Goal: Transaction & Acquisition: Obtain resource

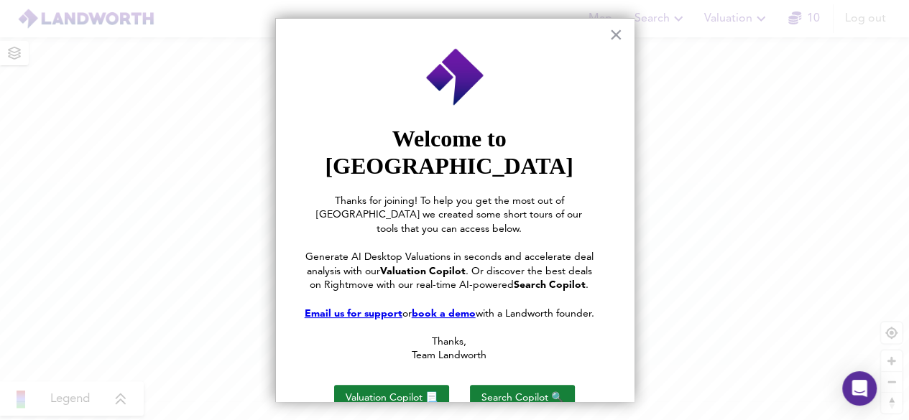
scroll to position [32, 0]
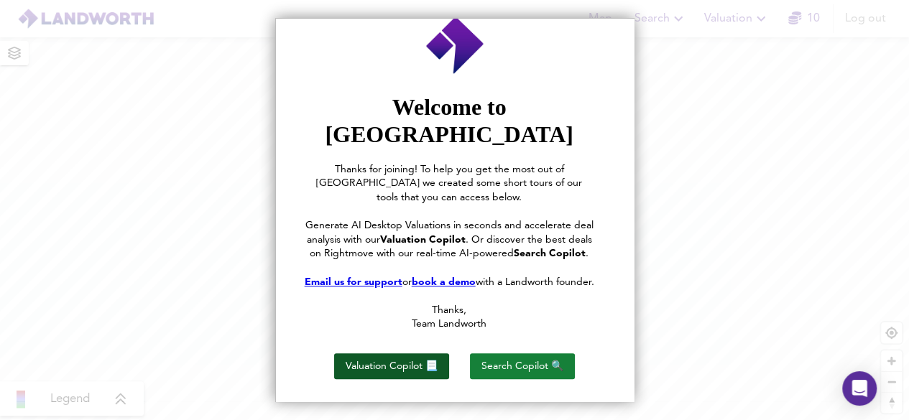
click at [424, 357] on button "Valuation Copilot 📃" at bounding box center [391, 367] width 115 height 26
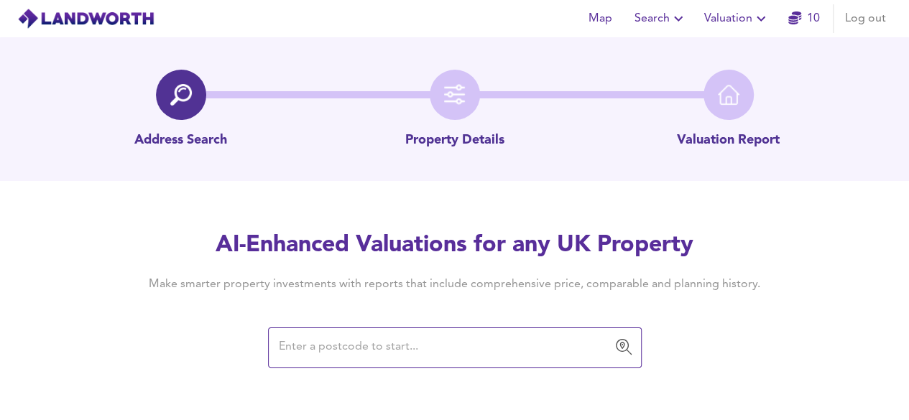
scroll to position [65, 0]
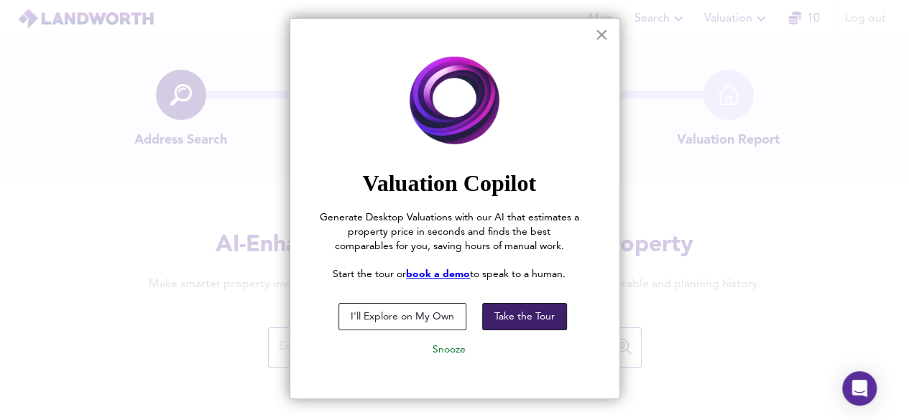
click at [540, 311] on button "Take the Tour" at bounding box center [524, 316] width 85 height 27
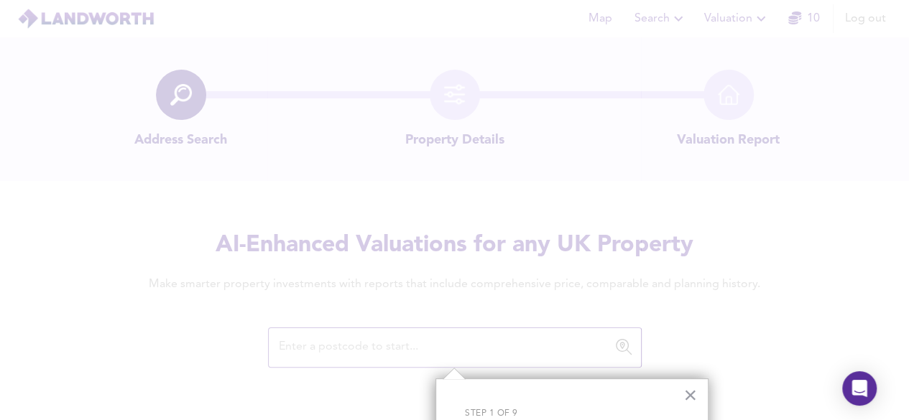
scroll to position [135, 0]
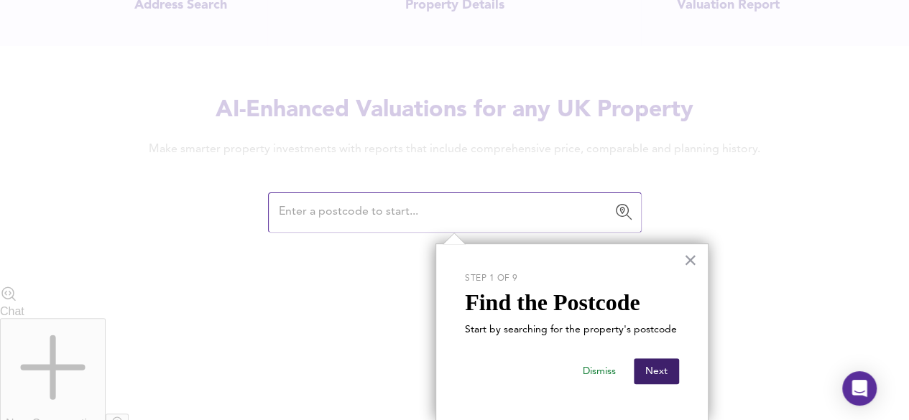
click at [667, 373] on button "Next" at bounding box center [656, 372] width 45 height 26
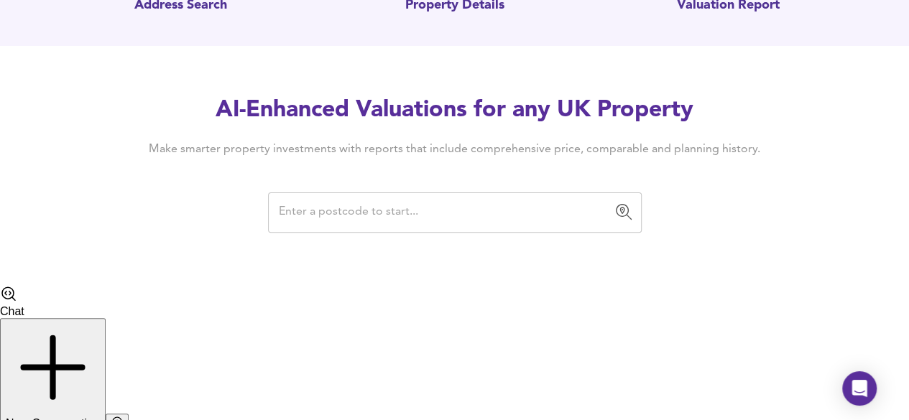
click at [335, 211] on input "text" at bounding box center [444, 212] width 339 height 27
paste input "[STREET_ADDRESS]"
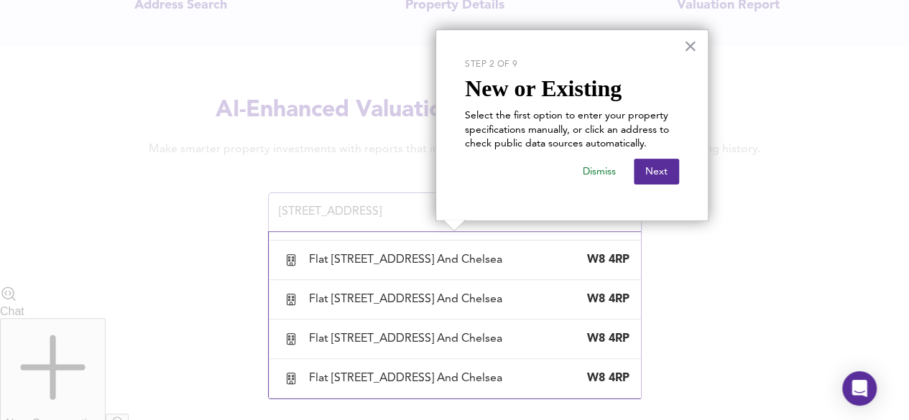
scroll to position [203, 0]
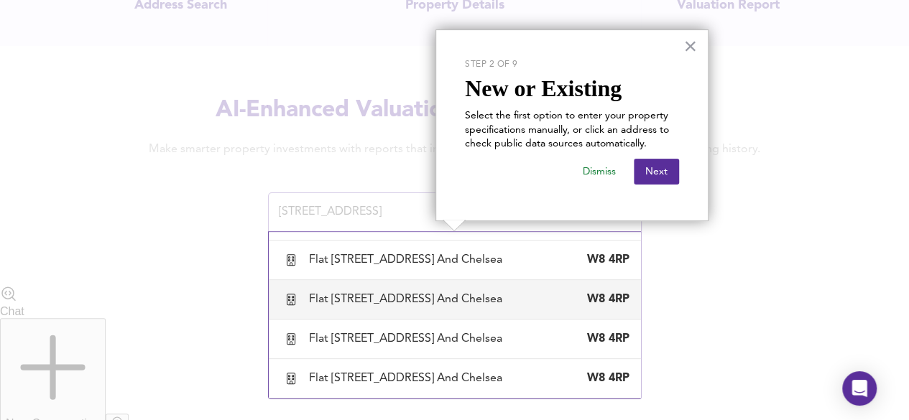
click at [369, 292] on div "Flat [STREET_ADDRESS] And Chelsea" at bounding box center [408, 300] width 199 height 16
type input "Flat [STREET_ADDRESS] And Chelsea"
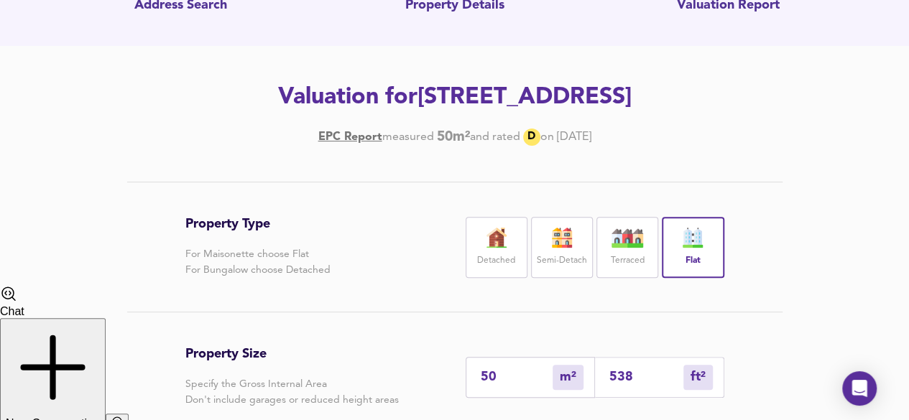
scroll to position [104, 0]
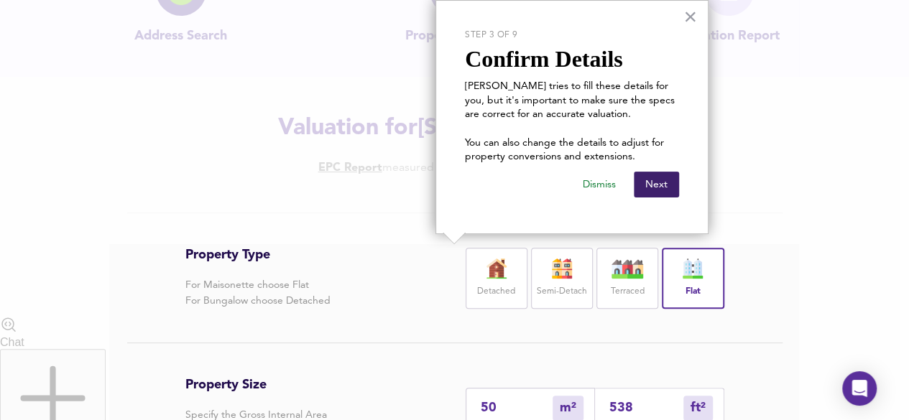
click at [658, 189] on button "Next" at bounding box center [656, 185] width 45 height 26
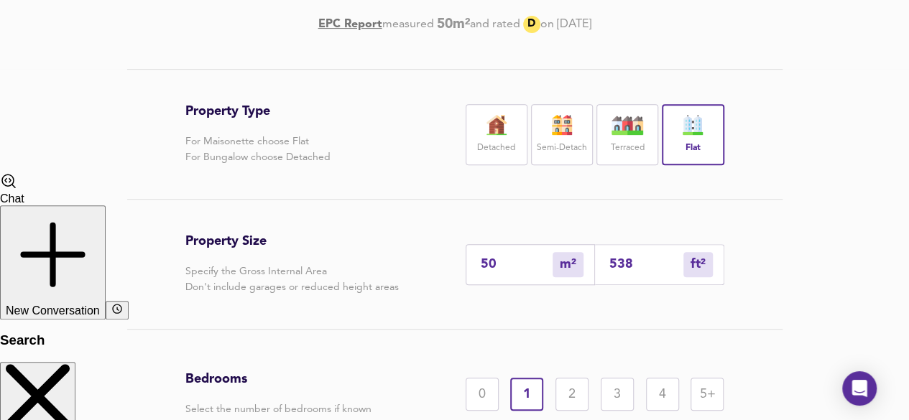
scroll to position [320, 0]
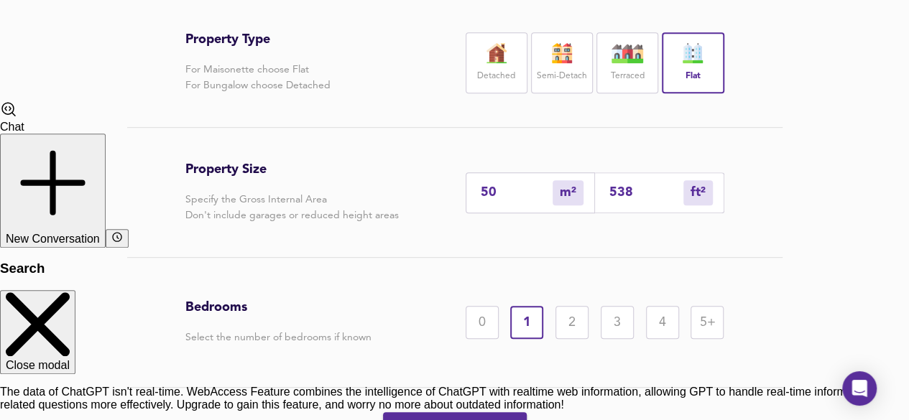
click at [500, 200] on input "50" at bounding box center [517, 192] width 72 height 15
type input "5"
type input "54"
type input "57"
type input "614"
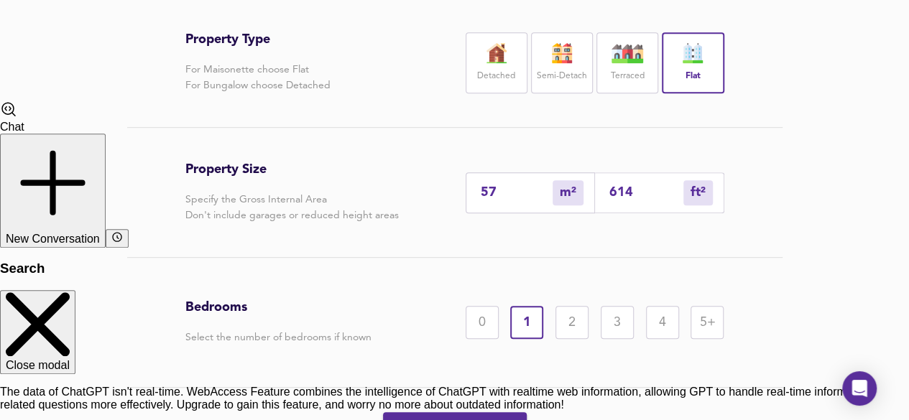
click at [667, 200] on input "614" at bounding box center [646, 192] width 74 height 15
type input "6"
type input "61"
type input "57"
type input "617"
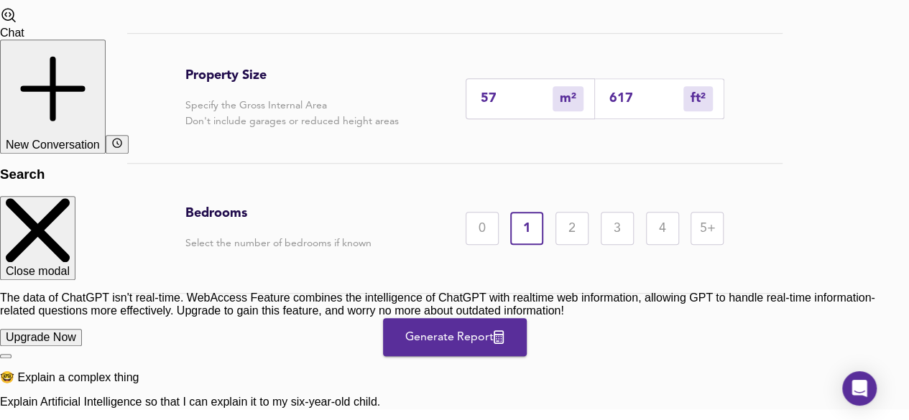
scroll to position [434, 0]
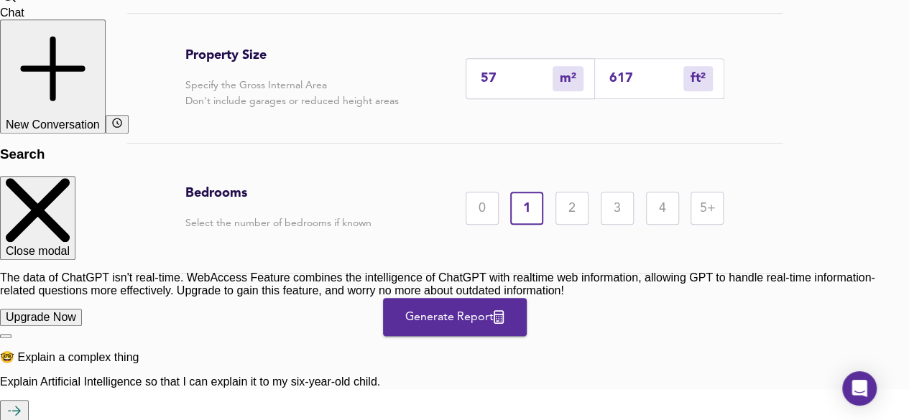
click at [423, 326] on div "Generate Report" at bounding box center [454, 317] width 539 height 87
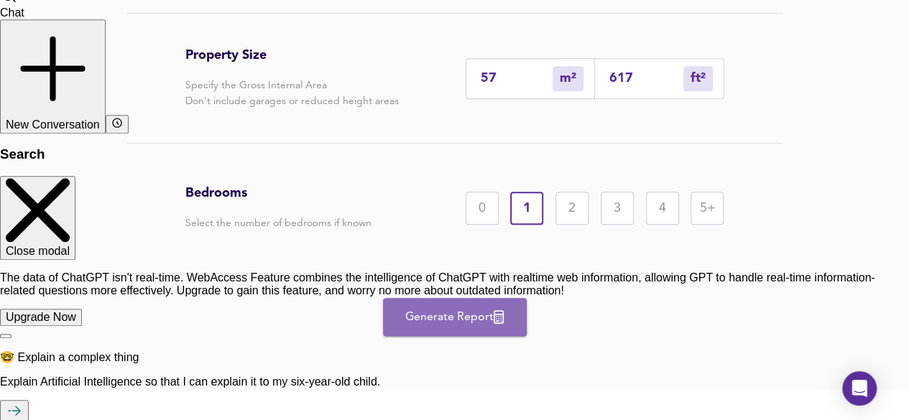
click at [431, 328] on span "Generate Report" at bounding box center [454, 318] width 115 height 20
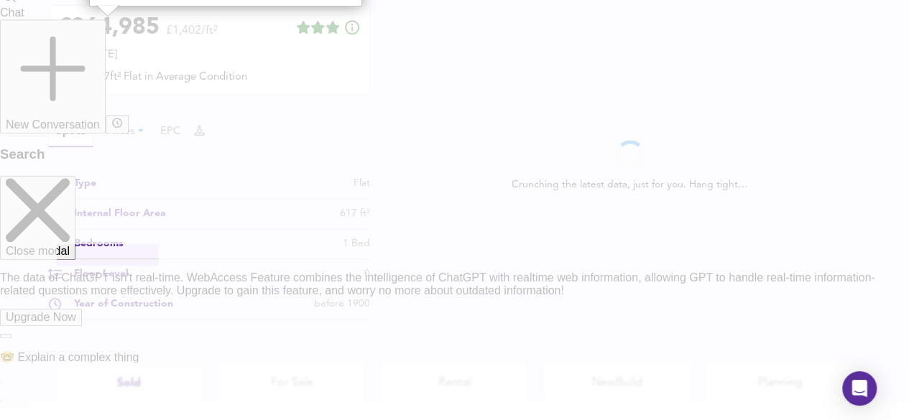
scroll to position [206, 0]
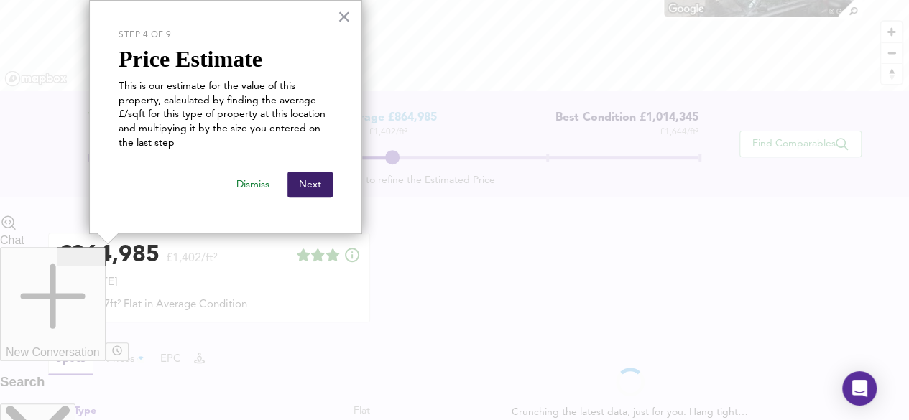
click at [292, 186] on button "Next" at bounding box center [309, 185] width 45 height 26
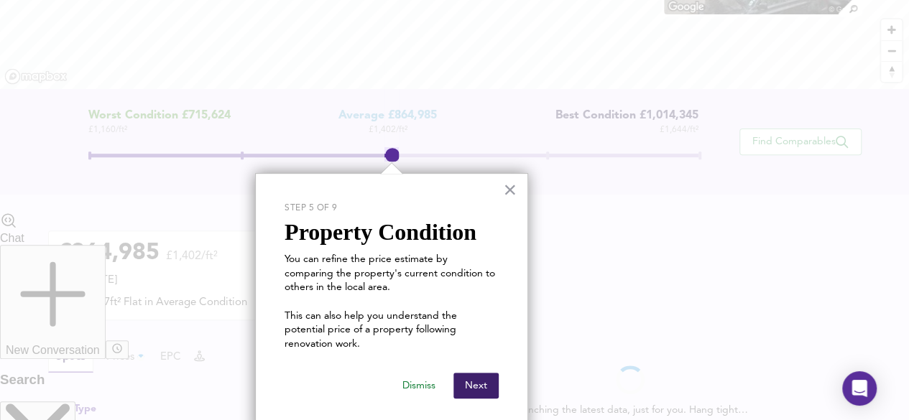
click at [463, 373] on button "Next" at bounding box center [475, 386] width 45 height 26
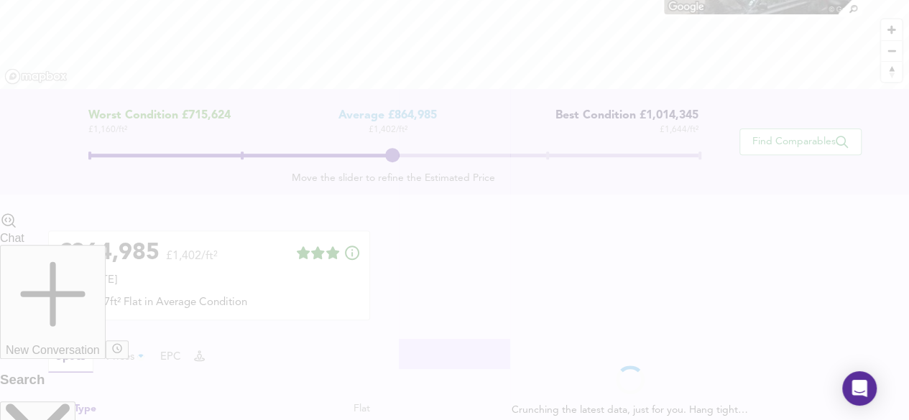
scroll to position [530, 0]
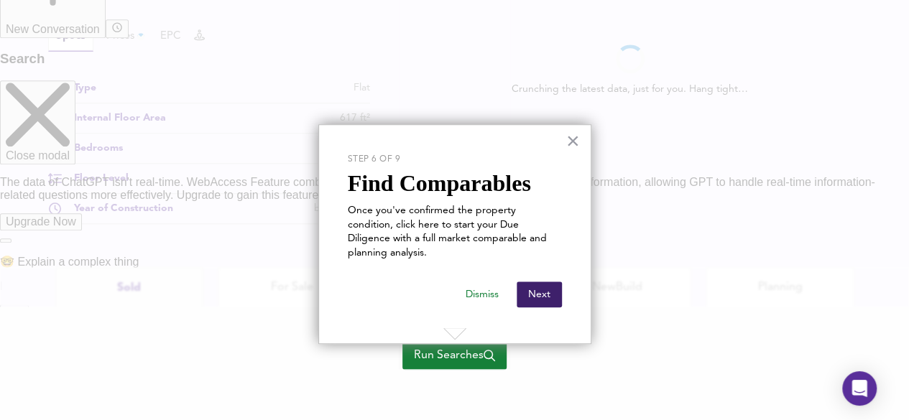
click at [527, 282] on button "Next" at bounding box center [539, 295] width 45 height 26
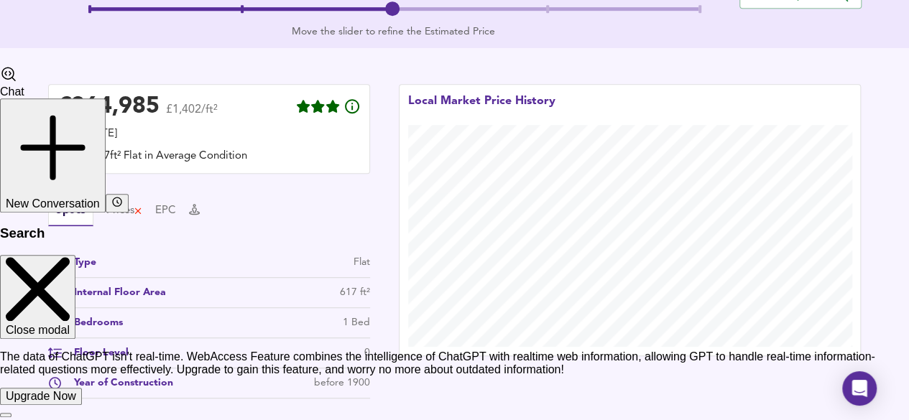
scroll to position [359, 0]
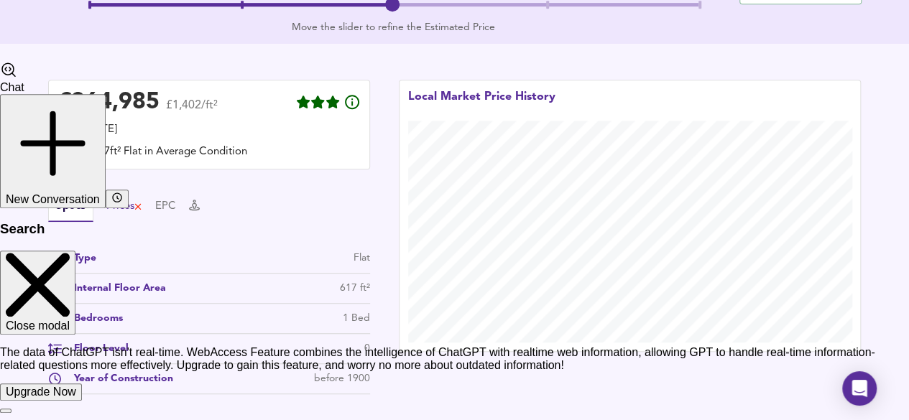
click at [116, 208] on div "Prices" at bounding box center [124, 207] width 37 height 16
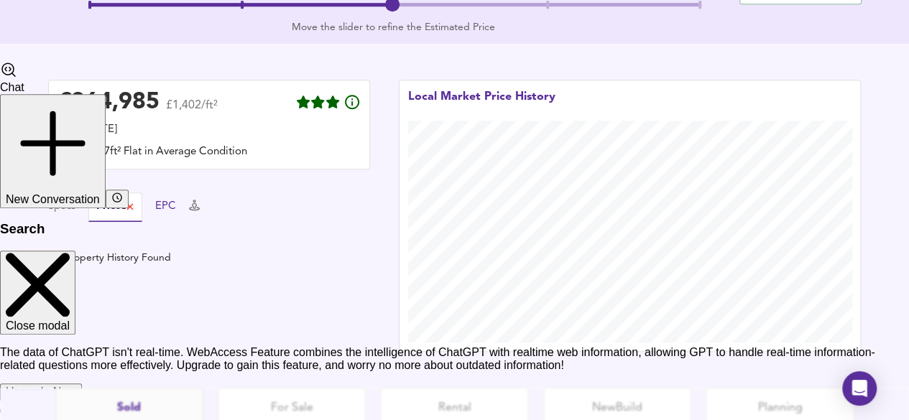
click at [172, 208] on button "EPC" at bounding box center [165, 207] width 21 height 16
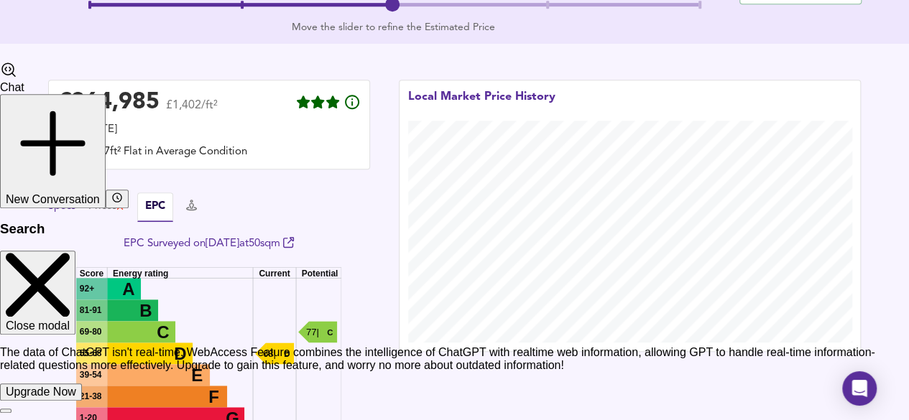
click at [65, 205] on button "Specs" at bounding box center [61, 207] width 27 height 16
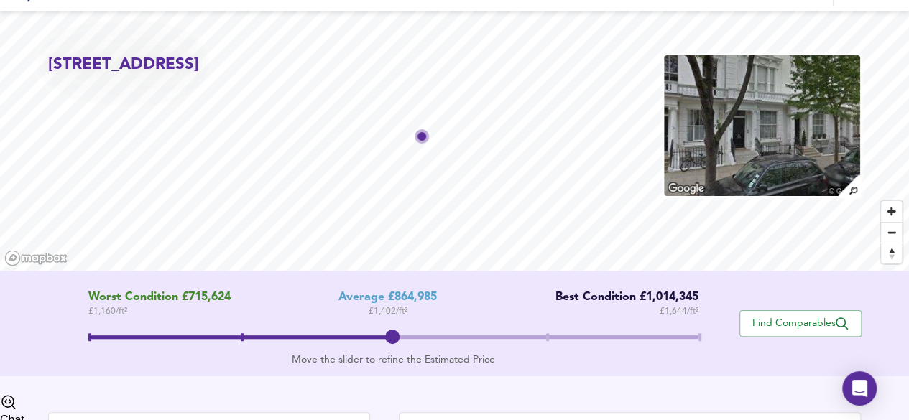
scroll to position [0, 0]
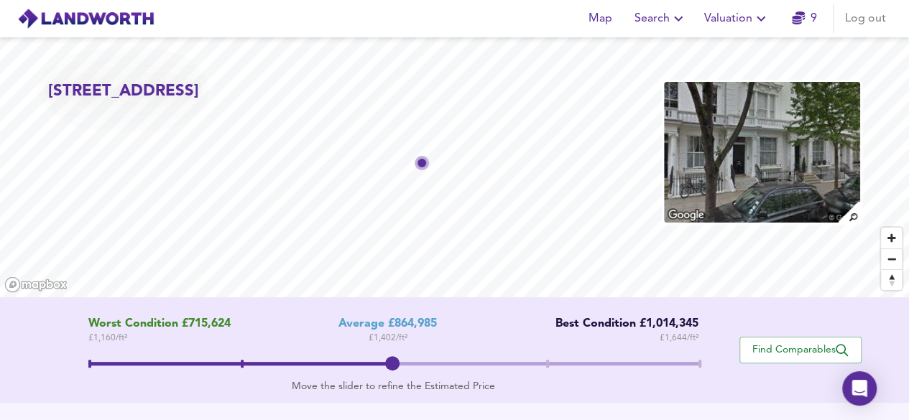
click at [754, 15] on icon "button" at bounding box center [760, 18] width 17 height 17
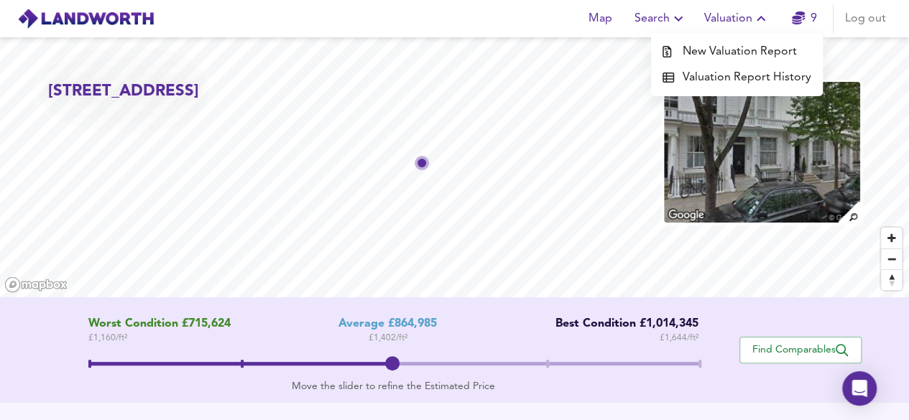
click at [760, 48] on li "New Valuation Report" at bounding box center [737, 52] width 172 height 26
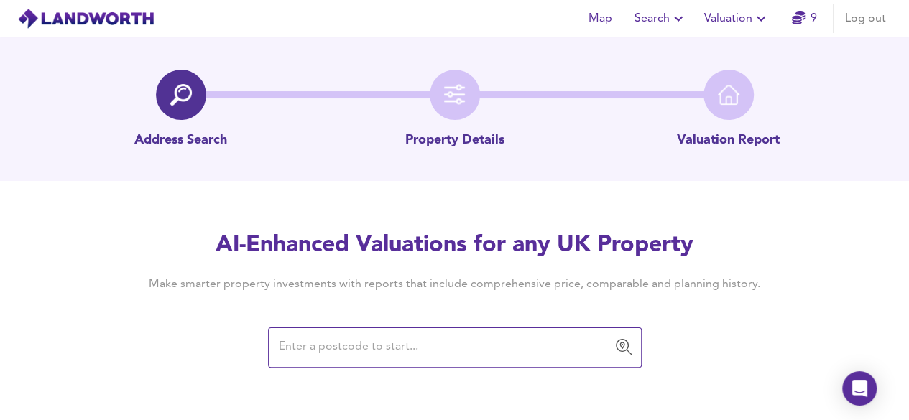
click at [401, 359] on input "text" at bounding box center [444, 347] width 339 height 27
click at [325, 347] on input "text" at bounding box center [444, 347] width 339 height 27
paste input "[STREET_ADDRESS]"
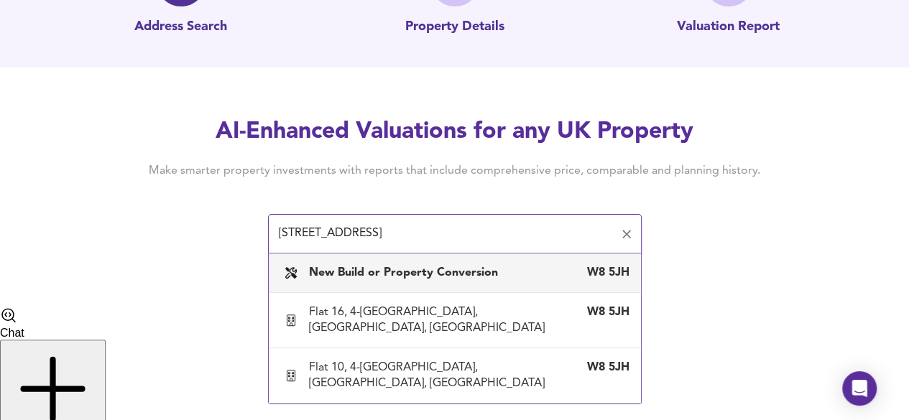
scroll to position [144, 0]
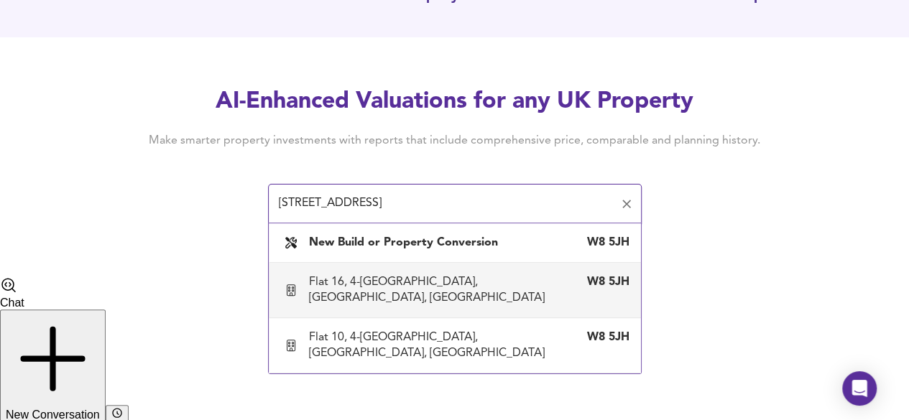
click at [377, 297] on div "Flat 16, 4-[GEOGRAPHIC_DATA], [GEOGRAPHIC_DATA], [GEOGRAPHIC_DATA]" at bounding box center [440, 291] width 263 height 32
type input "Flat 16, 4-[GEOGRAPHIC_DATA], [GEOGRAPHIC_DATA], [GEOGRAPHIC_DATA]"
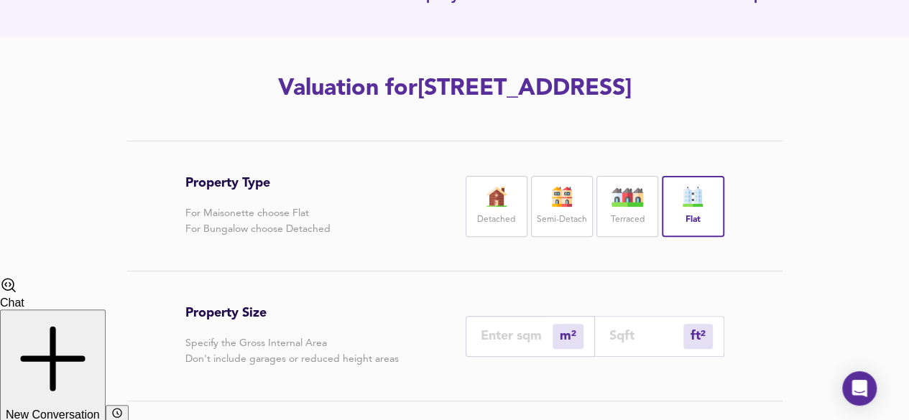
click at [499, 344] on input "number" at bounding box center [517, 335] width 72 height 15
type input "9"
type input "97"
type input "96"
type input "1033"
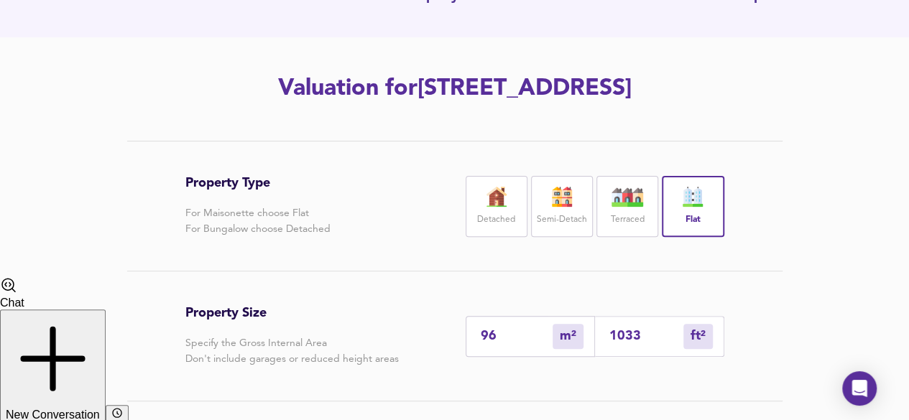
click at [640, 344] on input "1033" at bounding box center [646, 335] width 74 height 15
type input "10"
type input "103"
type input "96"
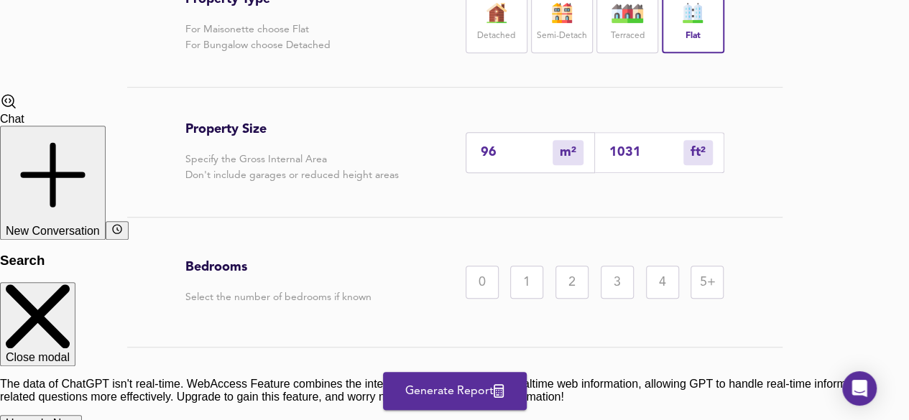
scroll to position [359, 0]
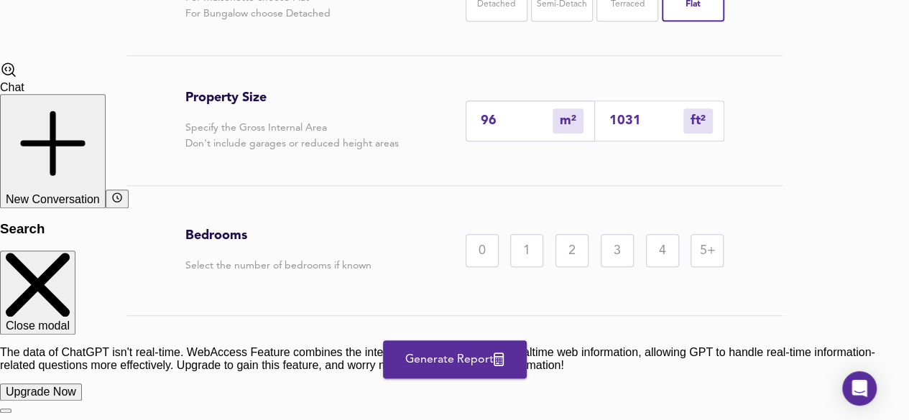
type input "1031"
click at [562, 267] on div "2" at bounding box center [572, 250] width 33 height 33
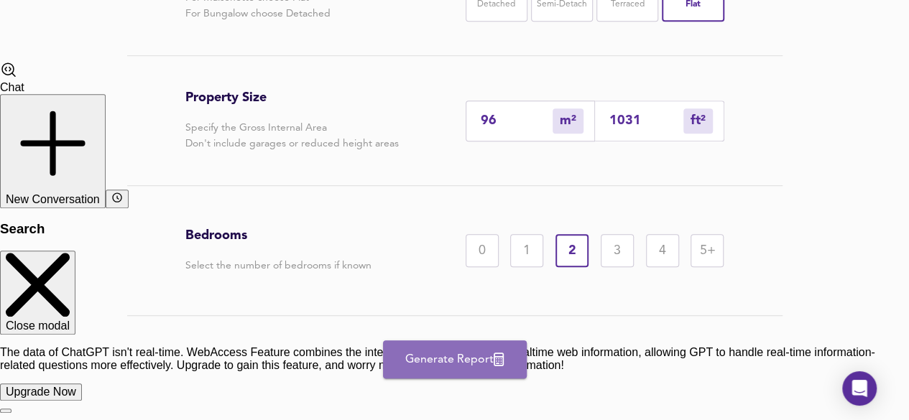
click at [463, 370] on span "Generate Report" at bounding box center [454, 360] width 115 height 20
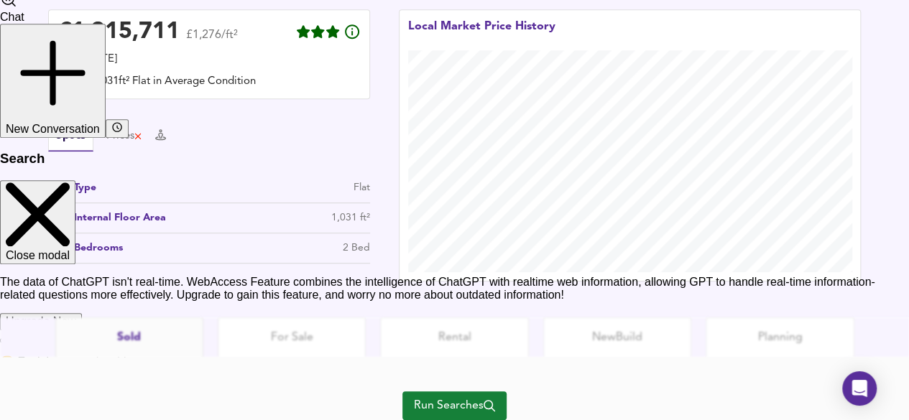
scroll to position [408, 0]
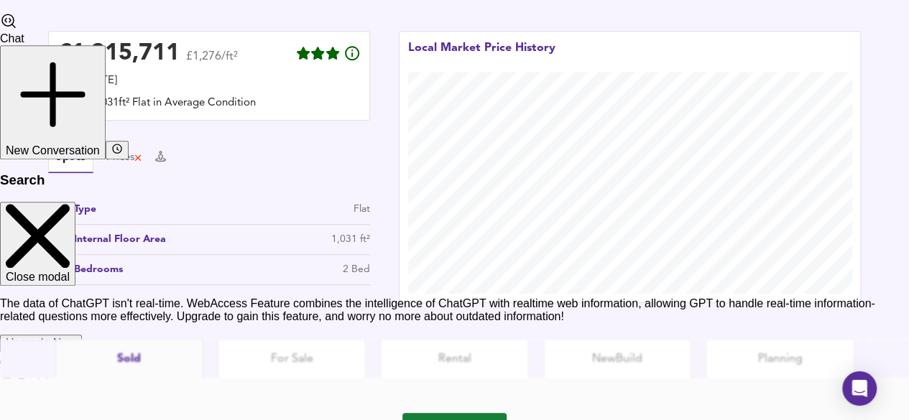
click at [339, 278] on div "Bedrooms 2 Bed" at bounding box center [209, 273] width 322 height 23
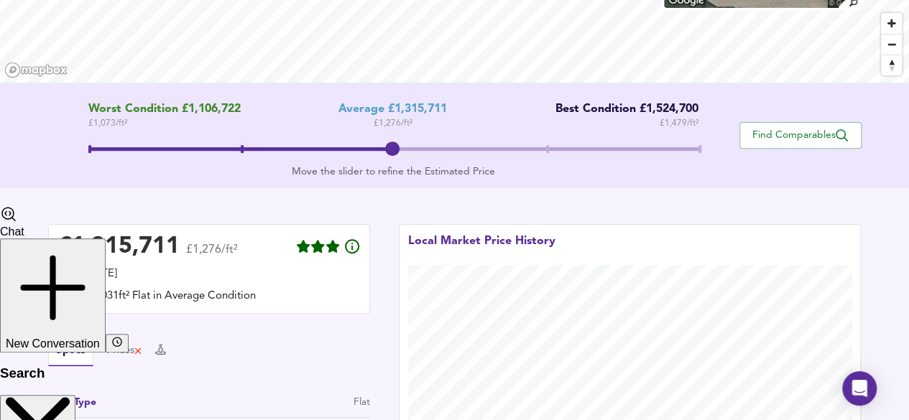
scroll to position [216, 0]
click at [116, 354] on div "Prices" at bounding box center [124, 351] width 37 height 16
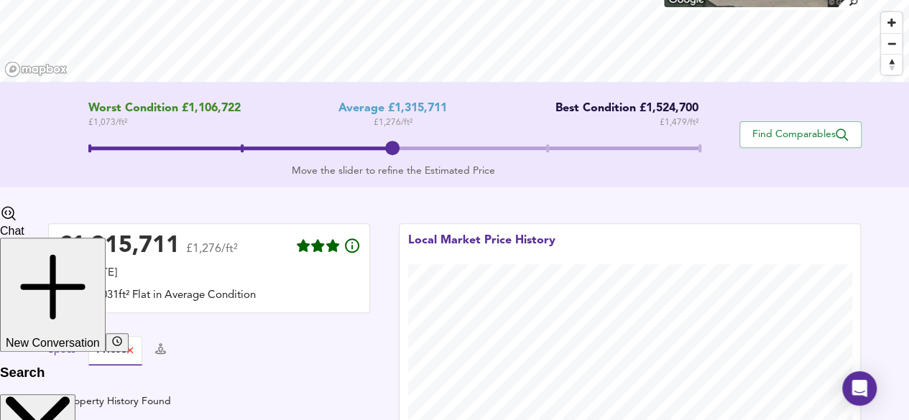
click at [73, 349] on button "Specs" at bounding box center [61, 351] width 27 height 16
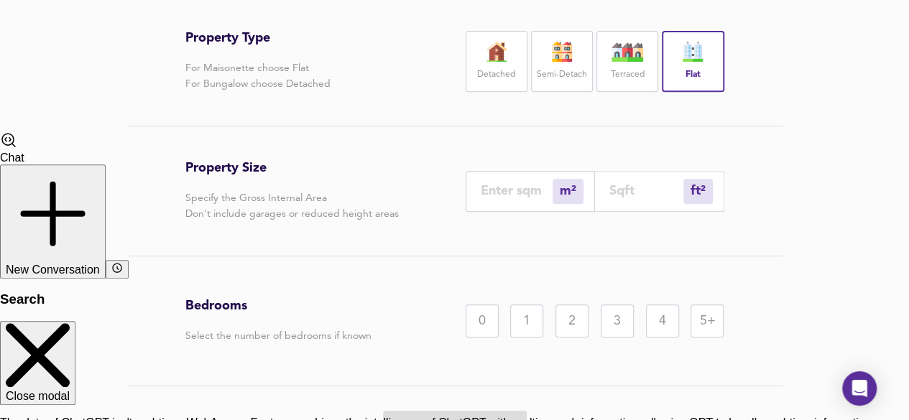
scroll to position [144, 0]
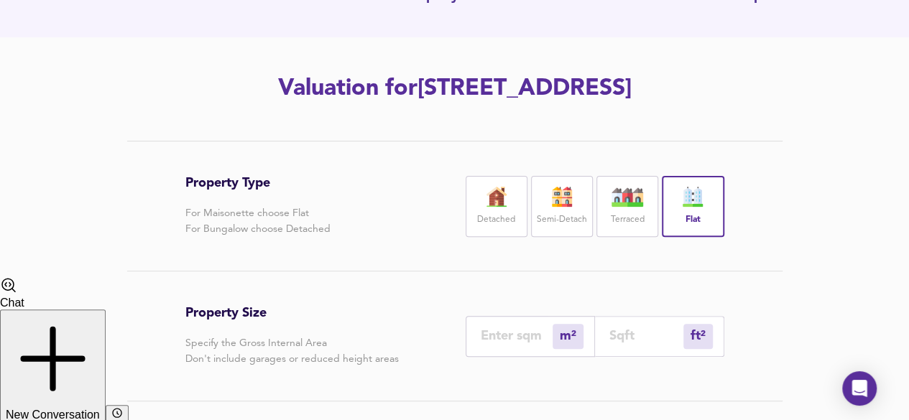
click at [540, 344] on input "number" at bounding box center [517, 335] width 72 height 15
click at [669, 344] on input "number" at bounding box center [646, 335] width 74 height 15
type input "0"
type input "1"
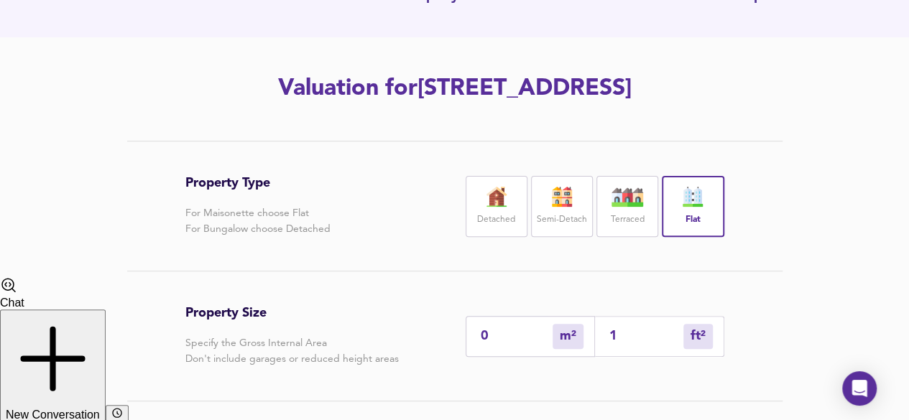
type input "10"
type input "103"
type input "96"
type input "1031"
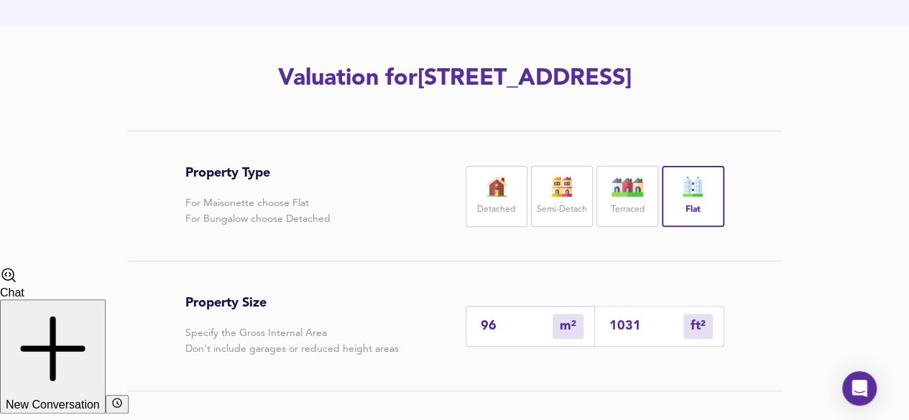
scroll to position [287, 0]
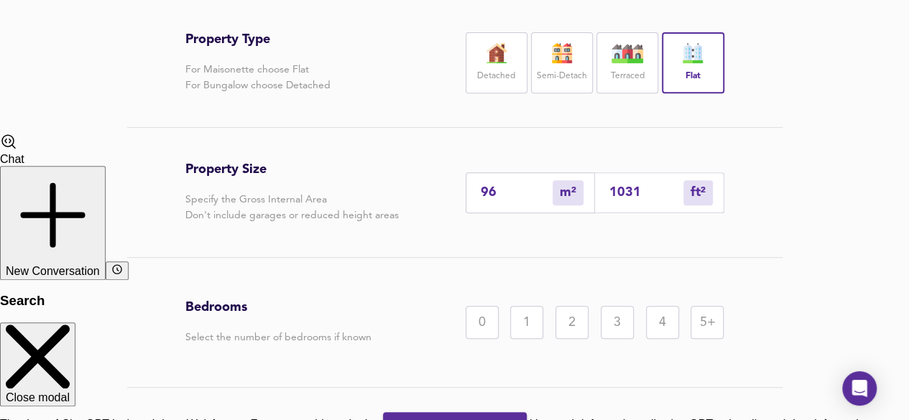
click at [621, 339] on div "3" at bounding box center [617, 322] width 33 height 33
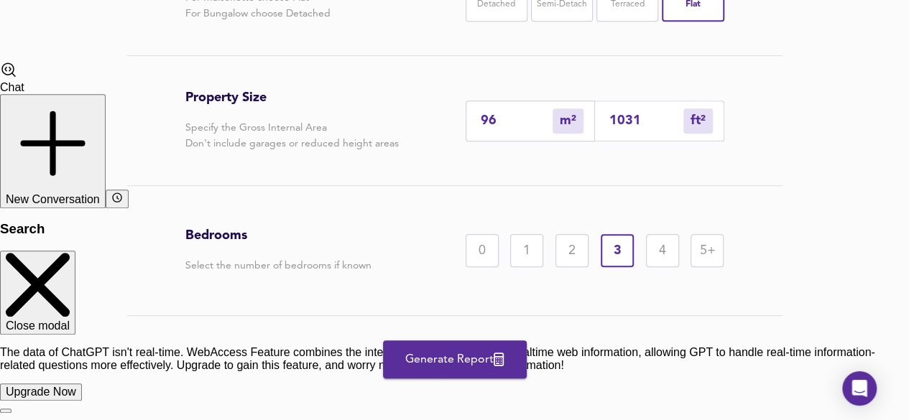
scroll to position [420, 0]
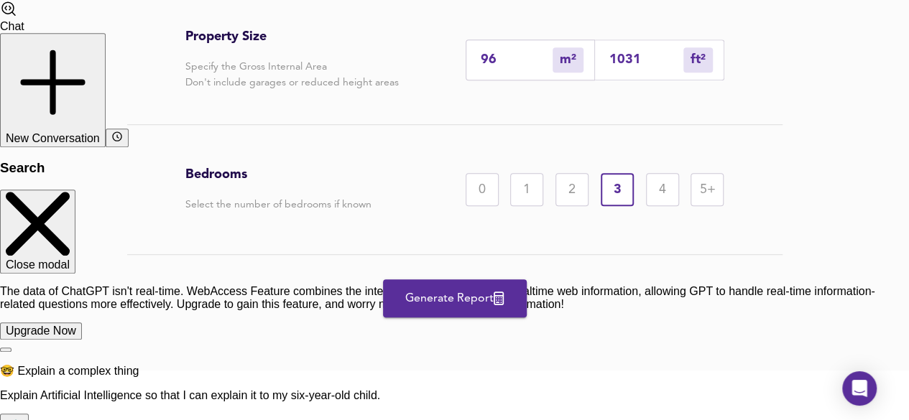
click at [476, 309] on span "Generate Report" at bounding box center [454, 299] width 115 height 20
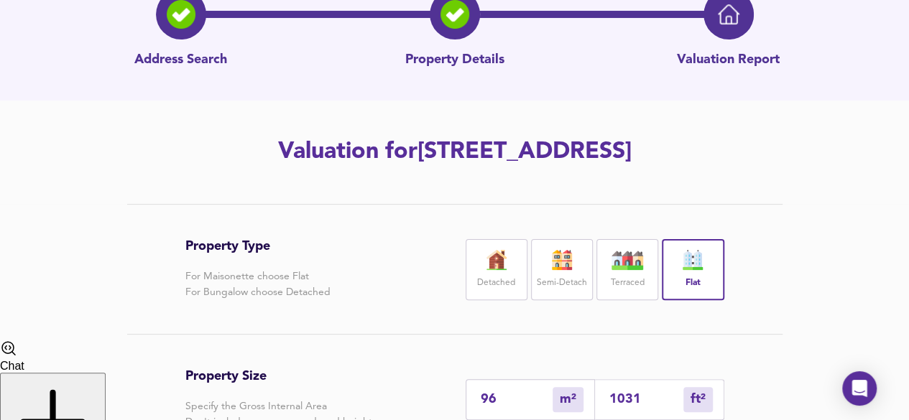
scroll to position [0, 0]
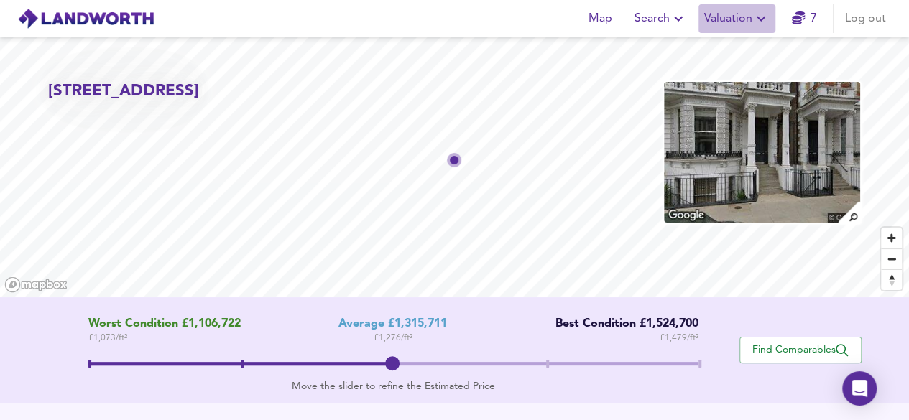
click at [749, 19] on span "Valuation" at bounding box center [736, 19] width 65 height 20
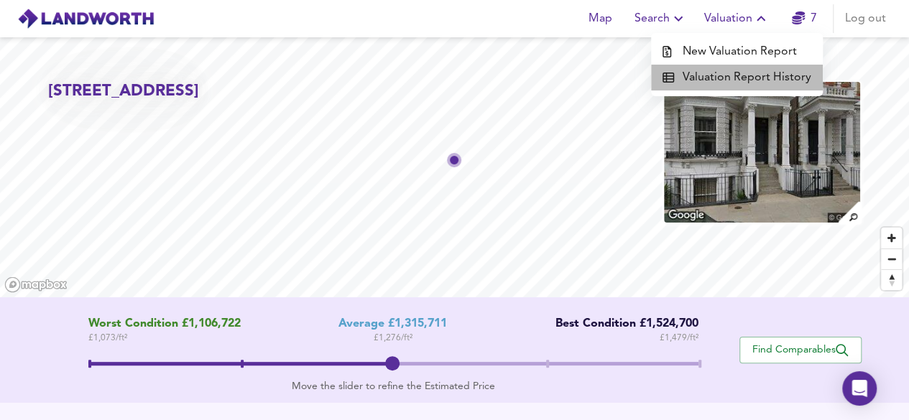
click at [765, 83] on li "Valuation Report History" at bounding box center [737, 78] width 172 height 26
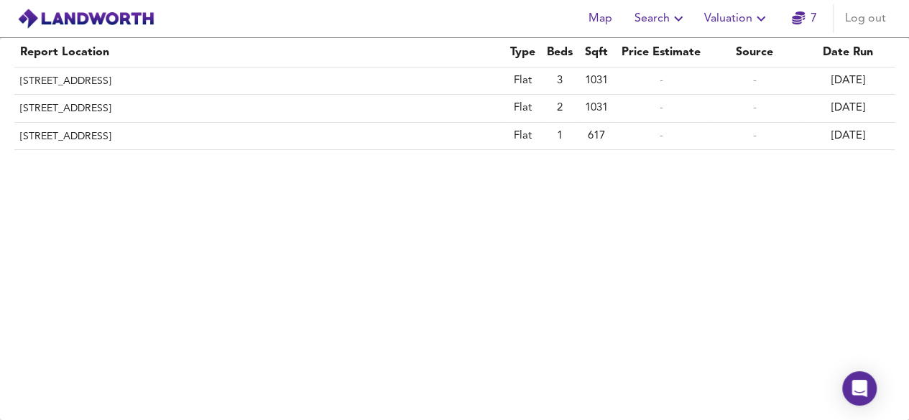
click at [660, 10] on span "Search" at bounding box center [661, 19] width 52 height 20
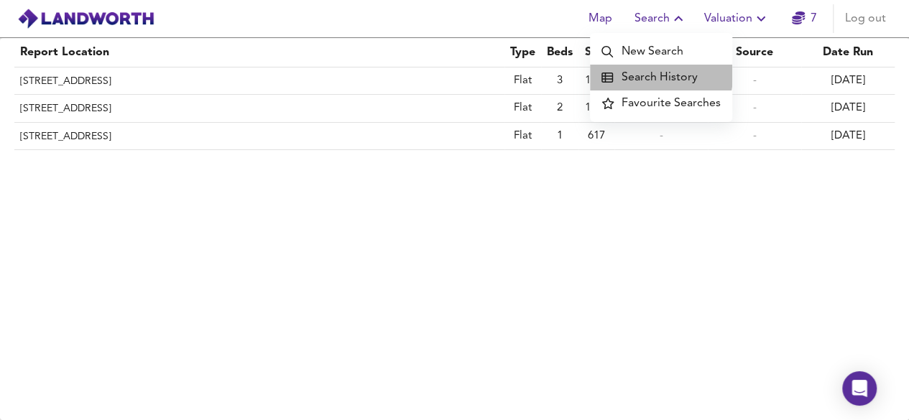
click at [661, 75] on li "Search History" at bounding box center [661, 78] width 142 height 26
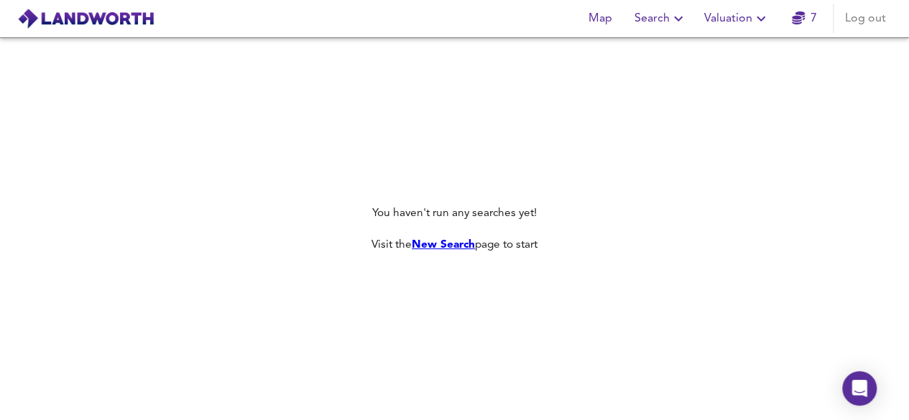
click at [729, 19] on span "Valuation" at bounding box center [736, 19] width 65 height 20
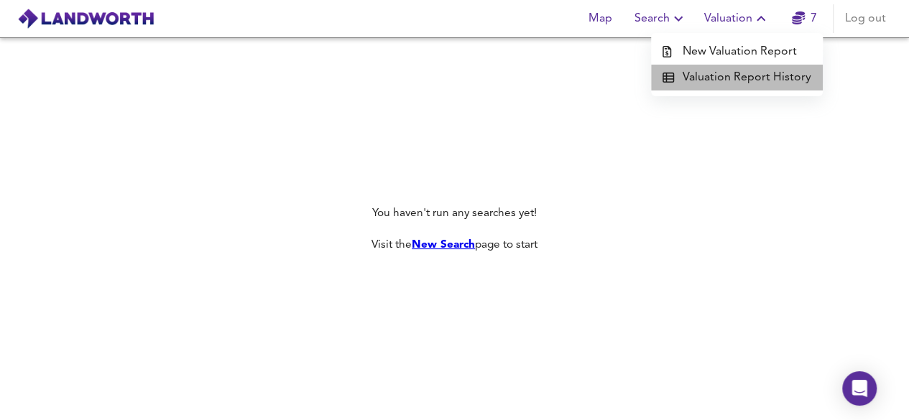
click at [739, 81] on li "Valuation Report History" at bounding box center [737, 78] width 172 height 26
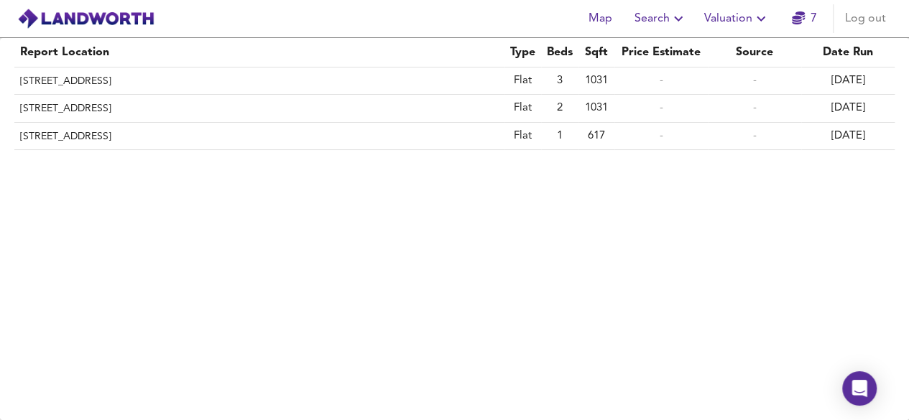
click at [672, 13] on icon "button" at bounding box center [678, 18] width 17 height 17
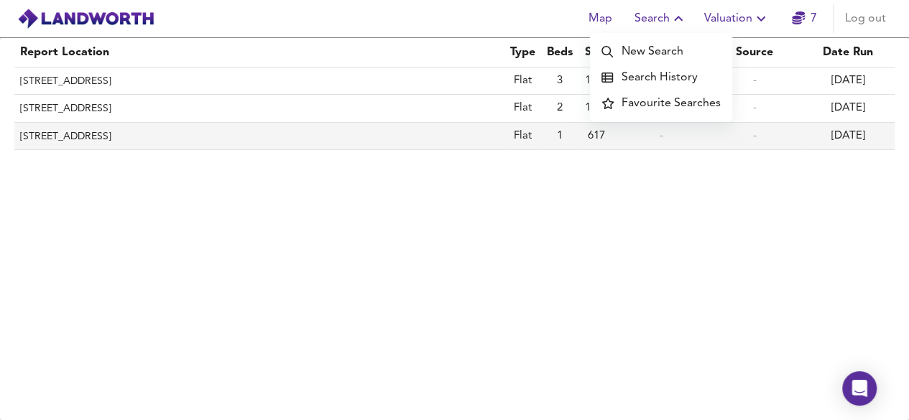
click at [221, 129] on th "[STREET_ADDRESS]" at bounding box center [259, 136] width 490 height 27
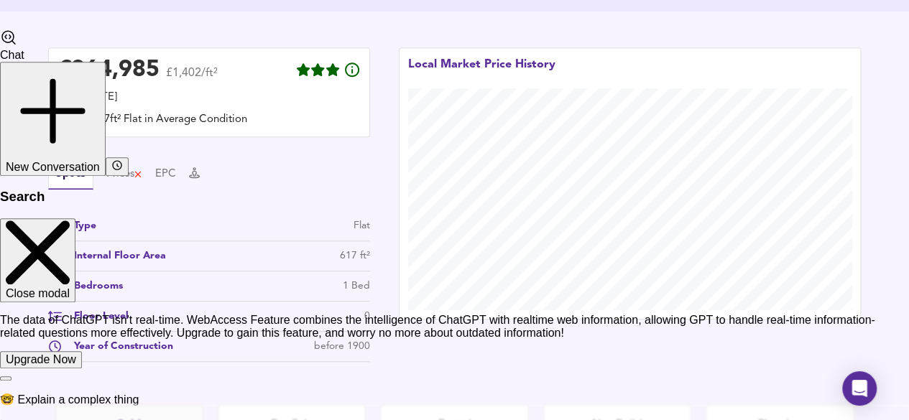
scroll to position [530, 0]
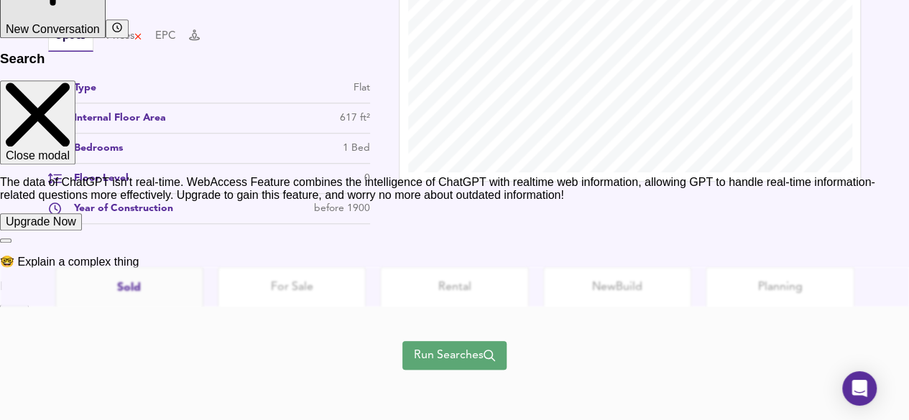
click at [428, 354] on span "Run Searches" at bounding box center [454, 356] width 81 height 20
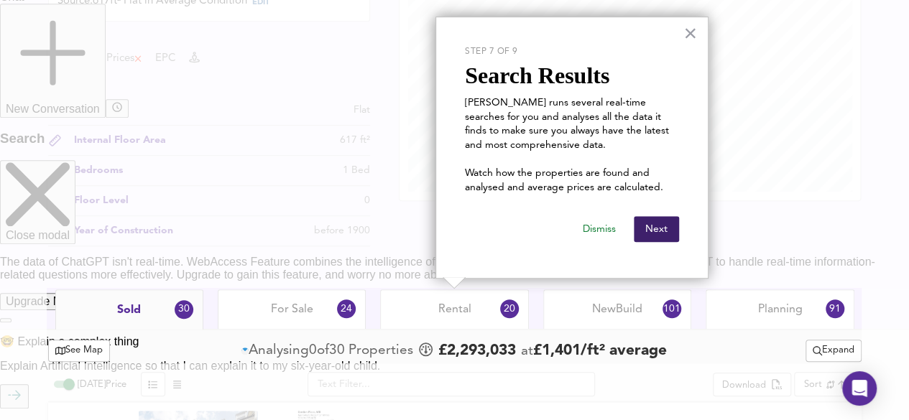
click at [667, 226] on button "Next" at bounding box center [656, 229] width 45 height 26
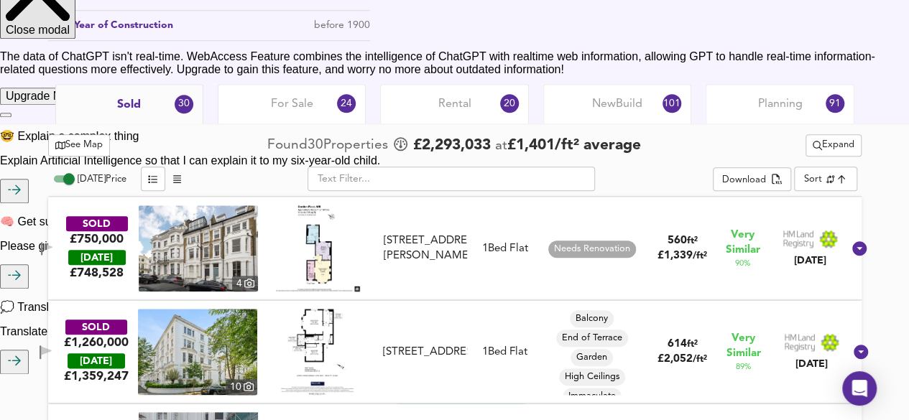
scroll to position [647, 0]
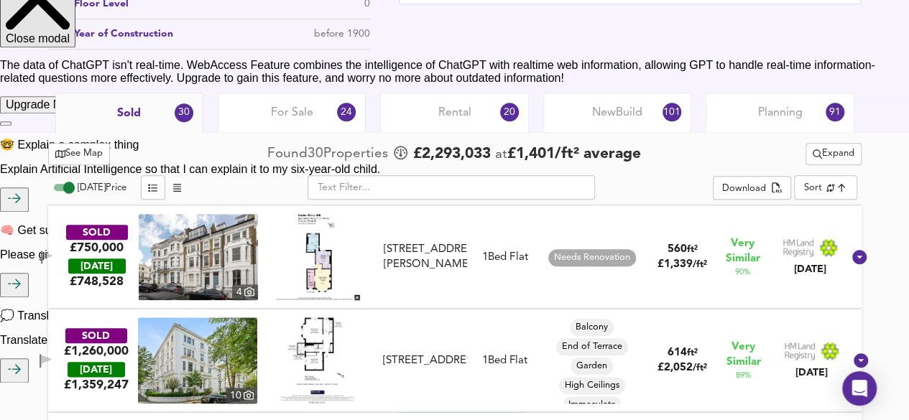
click at [259, 117] on div "For Sale 24" at bounding box center [292, 113] width 148 height 40
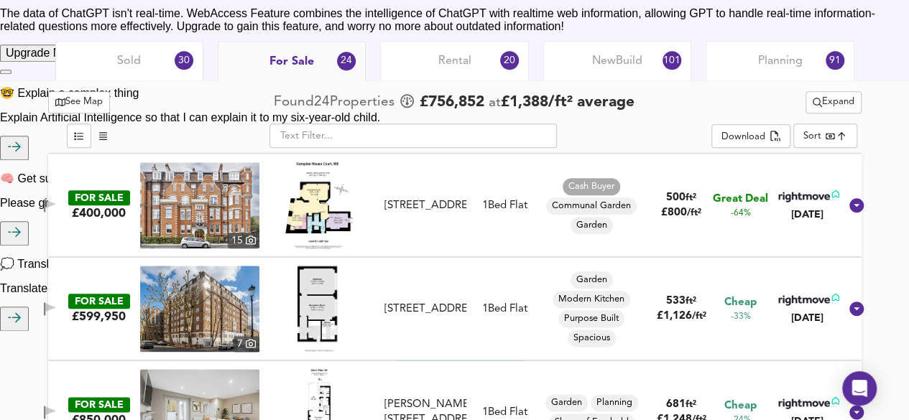
scroll to position [719, 0]
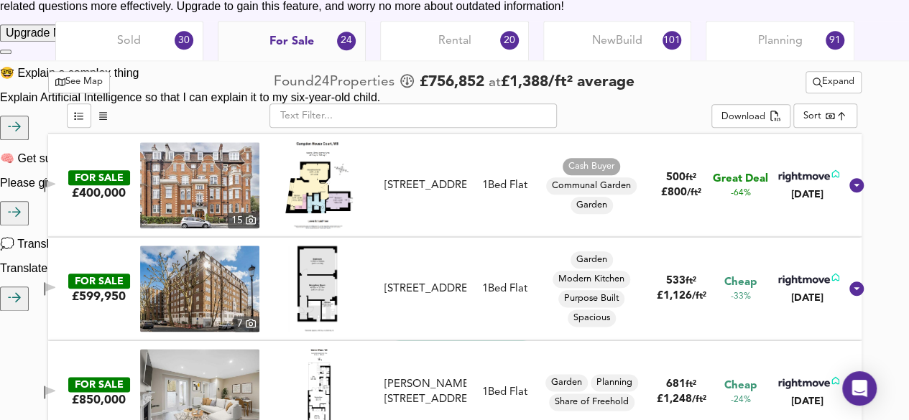
click at [740, 41] on div "Planning 91" at bounding box center [780, 41] width 148 height 40
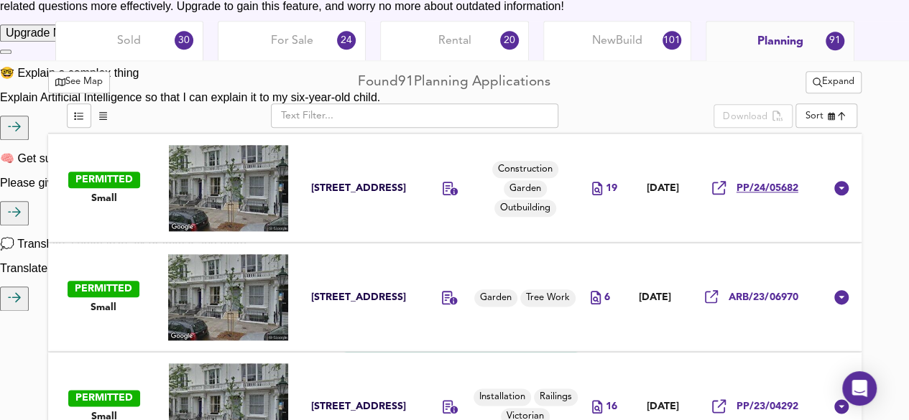
click at [752, 181] on div "PP/24/05682" at bounding box center [755, 188] width 86 height 14
click at [527, 169] on span "Construction" at bounding box center [525, 170] width 66 height 14
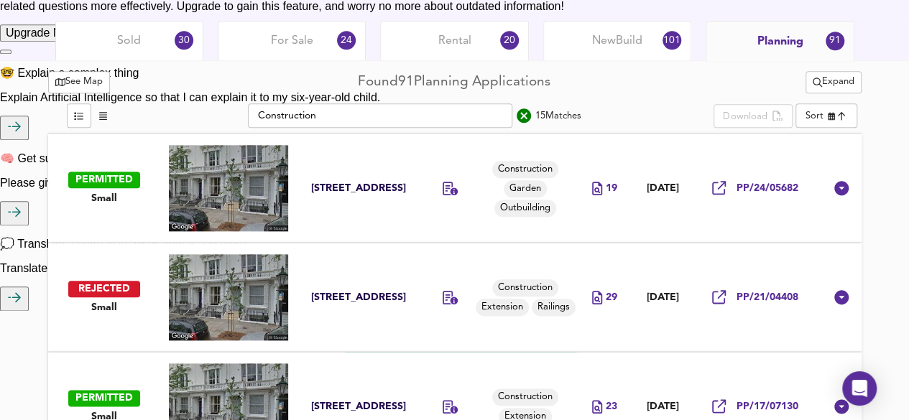
click at [527, 169] on span "Construction" at bounding box center [525, 170] width 66 height 14
click at [515, 188] on span "Garden" at bounding box center [525, 190] width 43 height 14
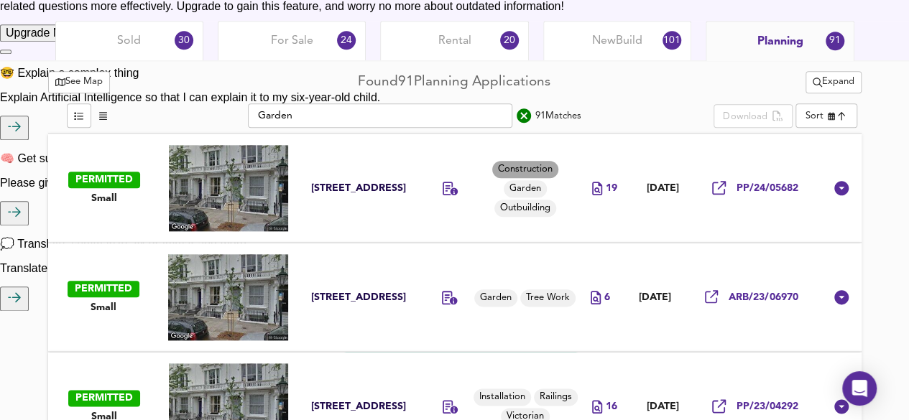
click at [515, 168] on span "Construction" at bounding box center [525, 170] width 66 height 14
type input "Construction"
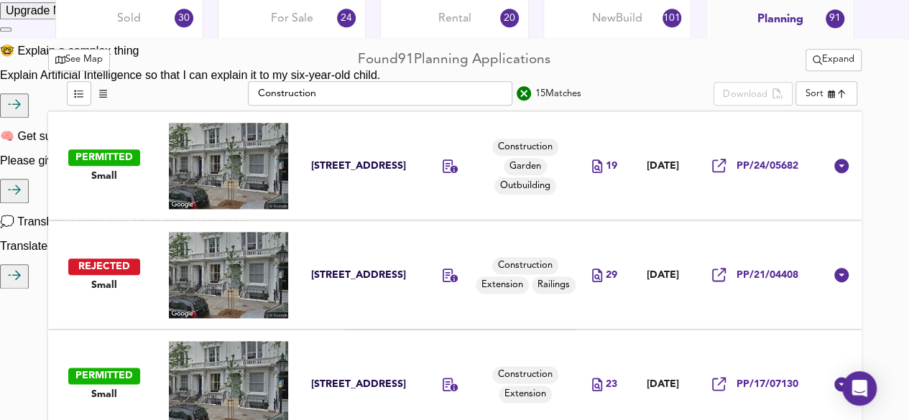
scroll to position [719, 0]
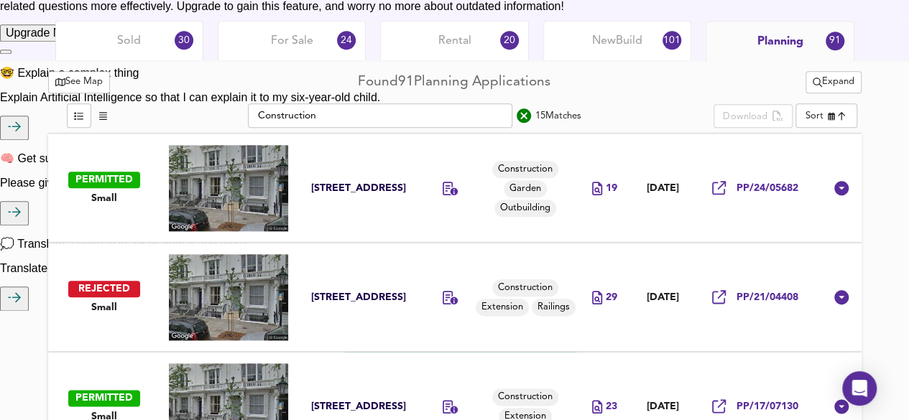
drag, startPoint x: 525, startPoint y: 113, endPoint x: 654, endPoint y: 216, distance: 165.1
click at [525, 112] on icon "search" at bounding box center [523, 115] width 17 height 17
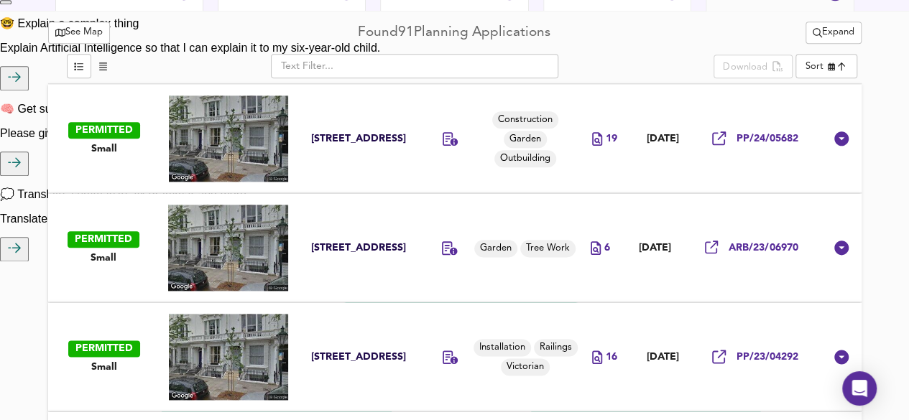
scroll to position [790, 0]
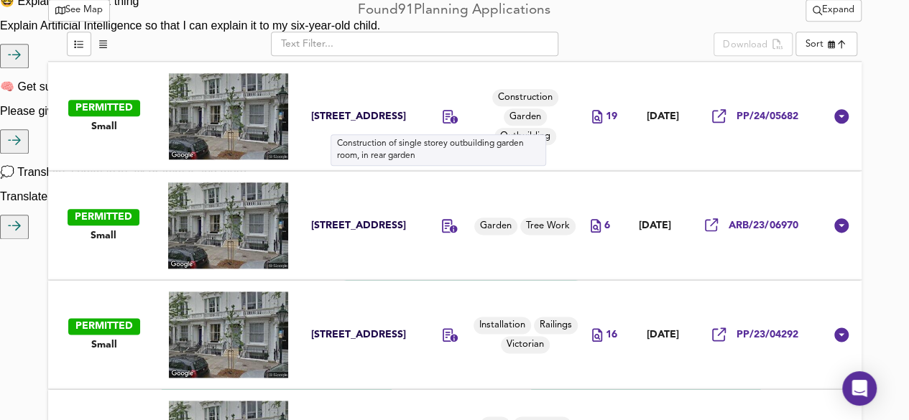
click at [443, 113] on icon at bounding box center [451, 117] width 16 height 14
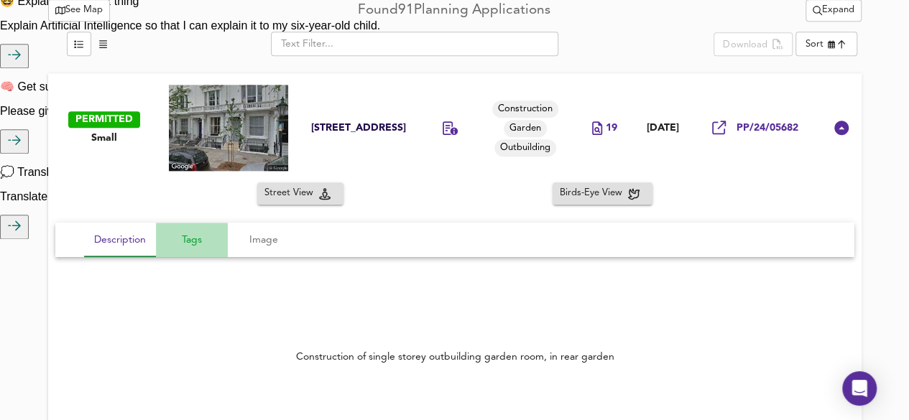
click at [180, 237] on span "Tags" at bounding box center [192, 240] width 55 height 18
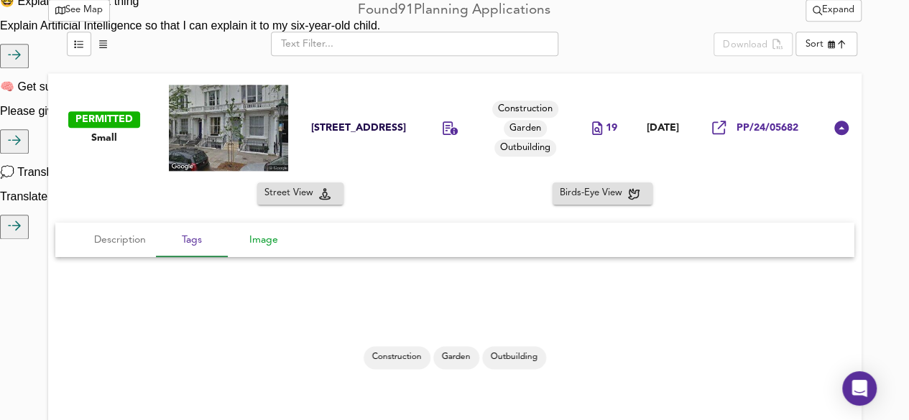
click at [262, 236] on span "Image" at bounding box center [263, 240] width 55 height 18
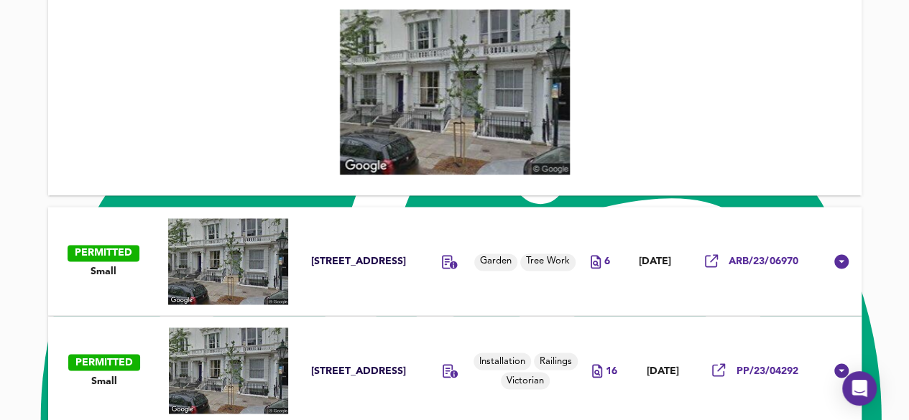
scroll to position [1078, 0]
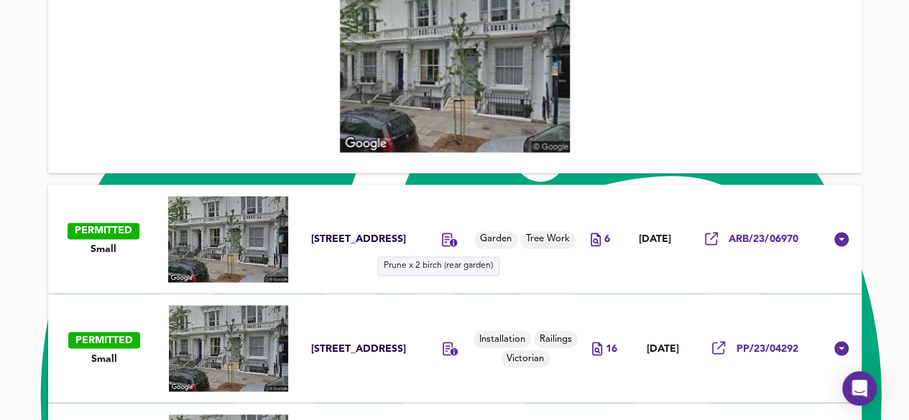
click at [442, 244] on icon at bounding box center [450, 240] width 16 height 14
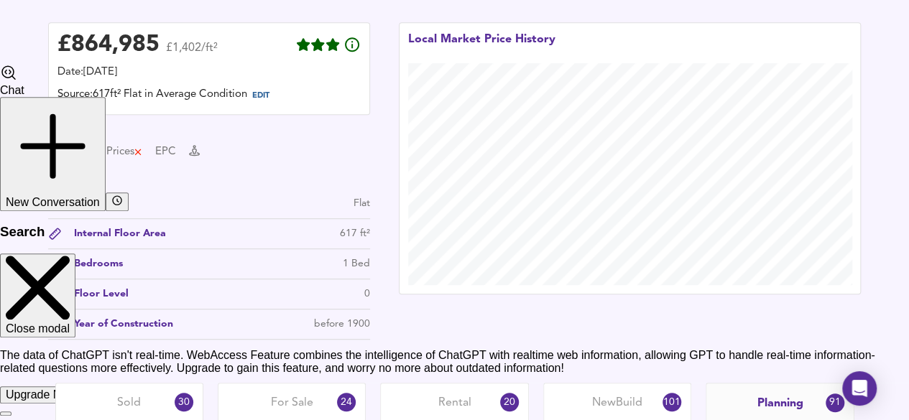
scroll to position [503, 0]
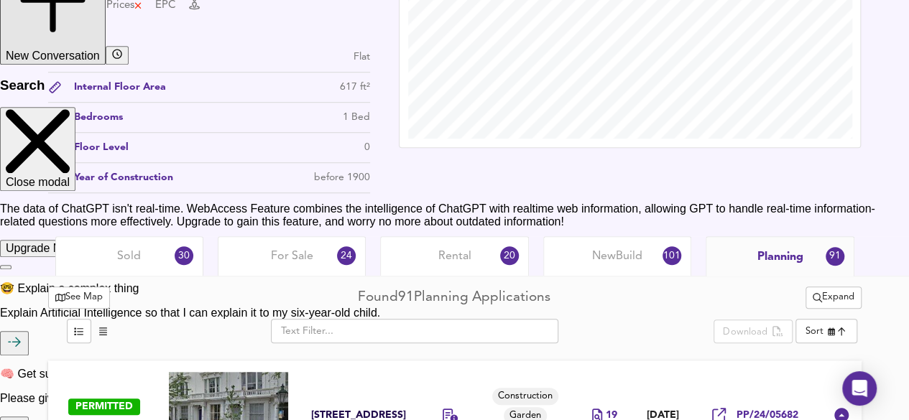
click at [599, 260] on span "New Build" at bounding box center [617, 257] width 50 height 16
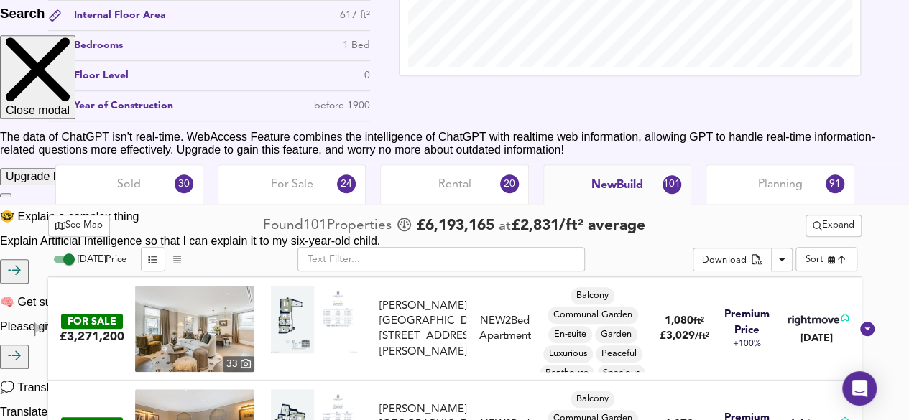
scroll to position [647, 0]
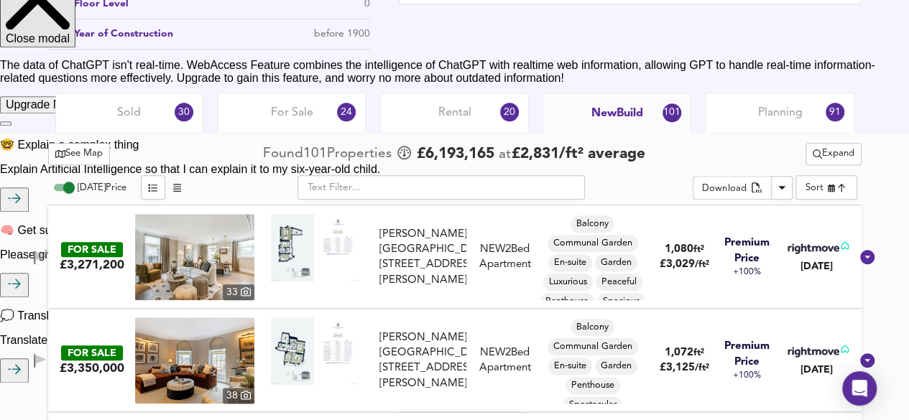
click at [509, 119] on div "20" at bounding box center [509, 112] width 19 height 19
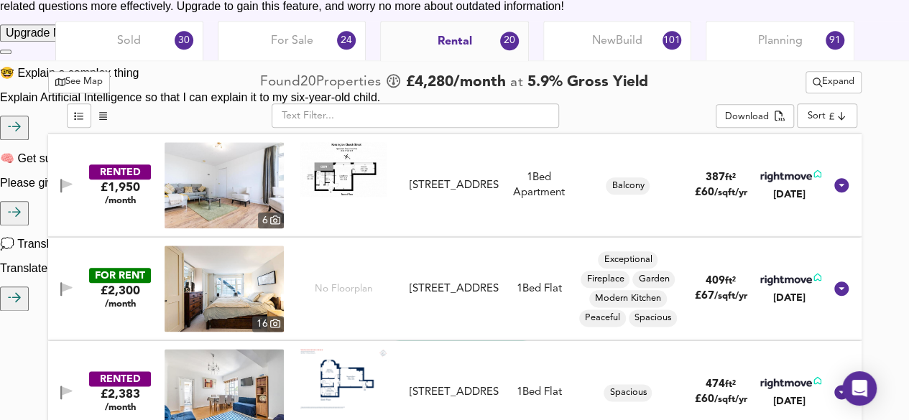
scroll to position [719, 0]
click at [282, 34] on span "For Sale" at bounding box center [292, 41] width 42 height 16
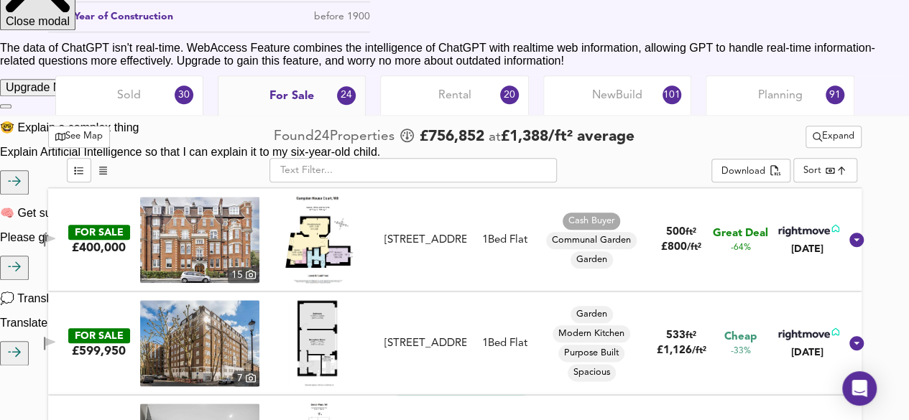
scroll to position [575, 0]
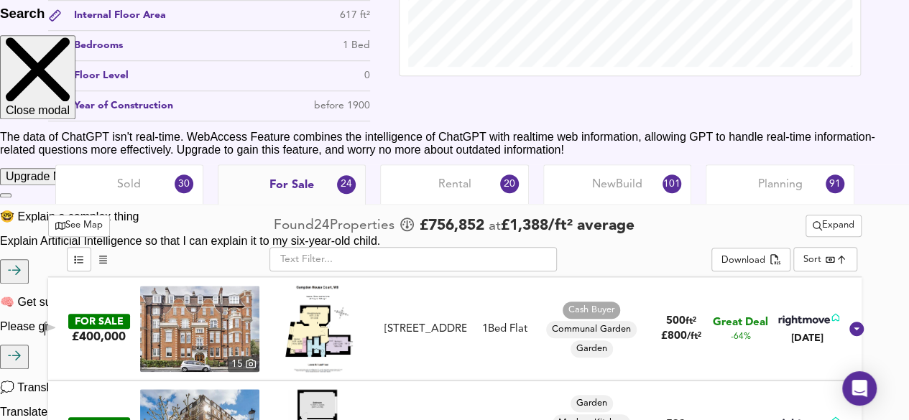
click at [125, 184] on span "Sold" at bounding box center [129, 185] width 24 height 16
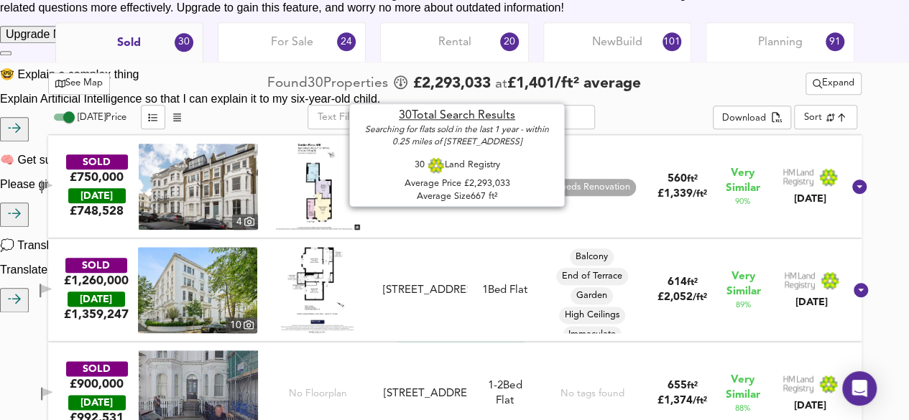
scroll to position [719, 0]
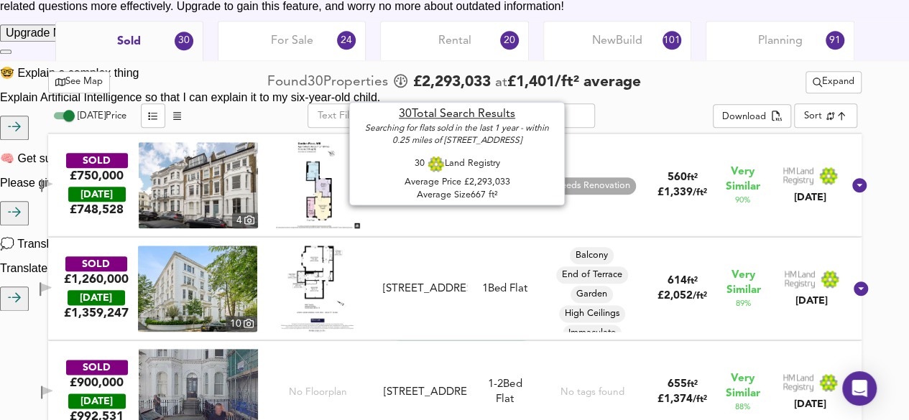
click at [664, 228] on div "SOLD £750,000 [DATE] £ 748,528 4 Flat 2, [STREET_ADDRESS][PERSON_NAME] [STREET_…" at bounding box center [454, 185] width 813 height 103
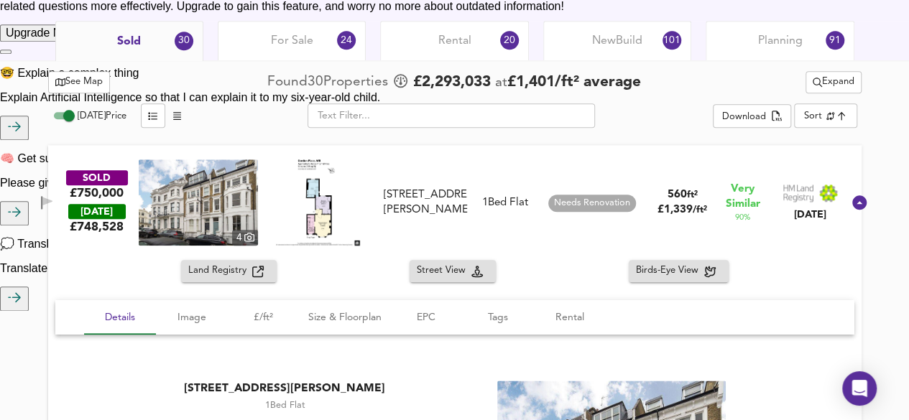
click at [571, 245] on div "SOLD £750,000 [DATE] £ 748,528 4 Flat 2, [STREET_ADDRESS][PERSON_NAME] [STREET_…" at bounding box center [454, 202] width 813 height 115
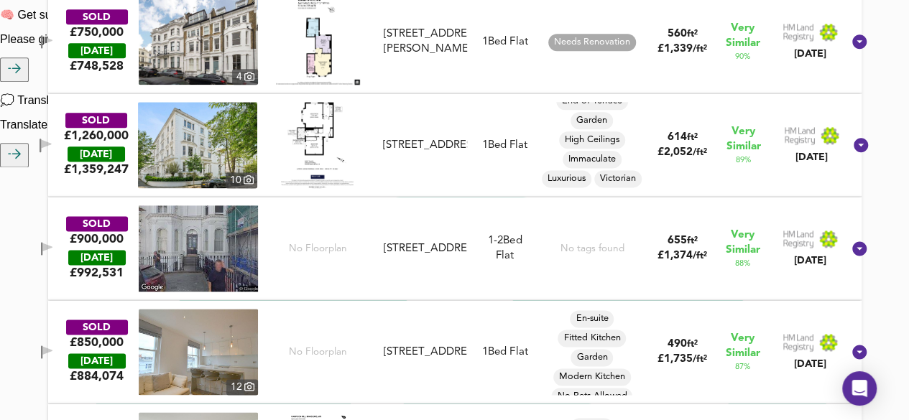
scroll to position [790, 0]
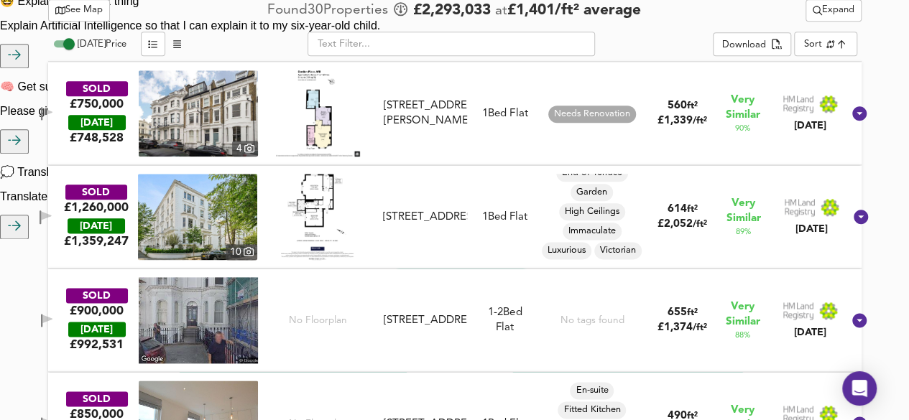
click at [334, 193] on img at bounding box center [317, 217] width 72 height 86
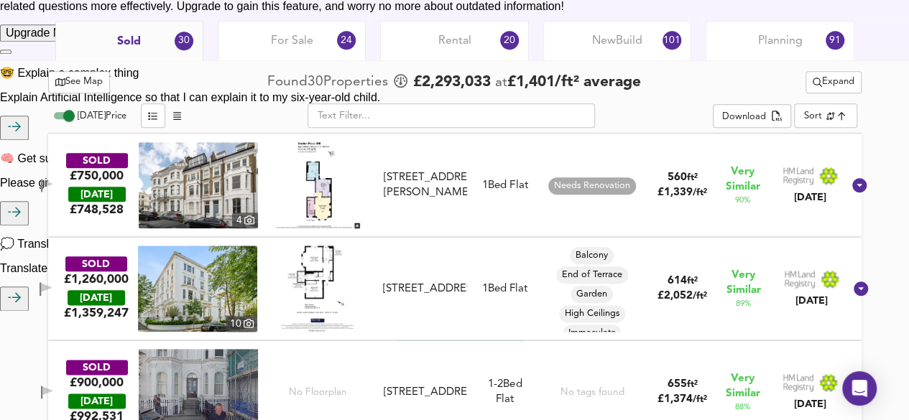
scroll to position [647, 0]
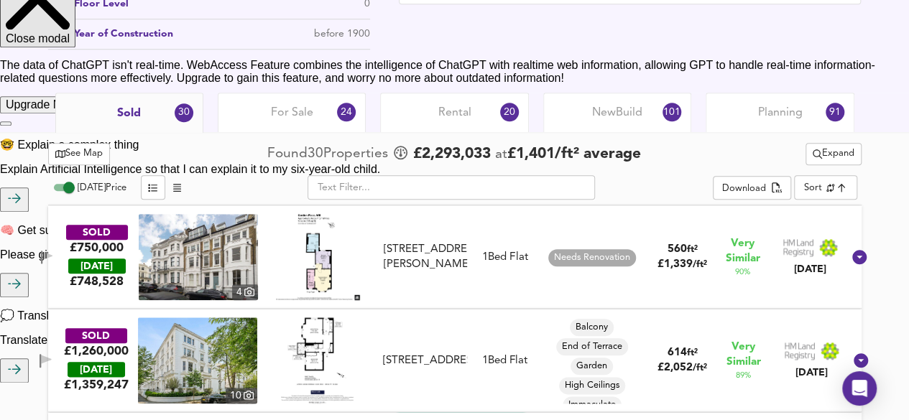
click at [158, 117] on div "Sold 30" at bounding box center [129, 113] width 148 height 40
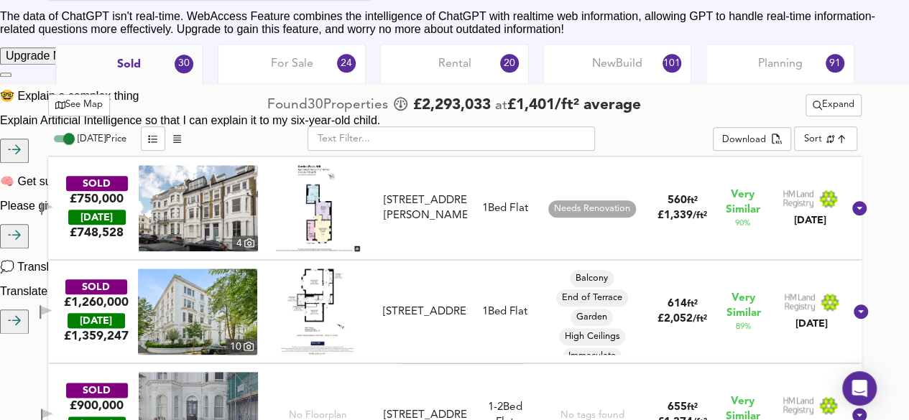
scroll to position [719, 0]
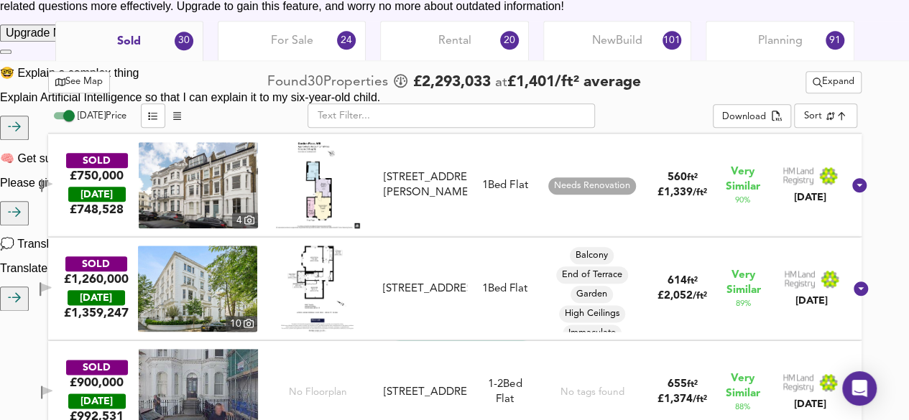
click at [329, 267] on img at bounding box center [317, 289] width 72 height 86
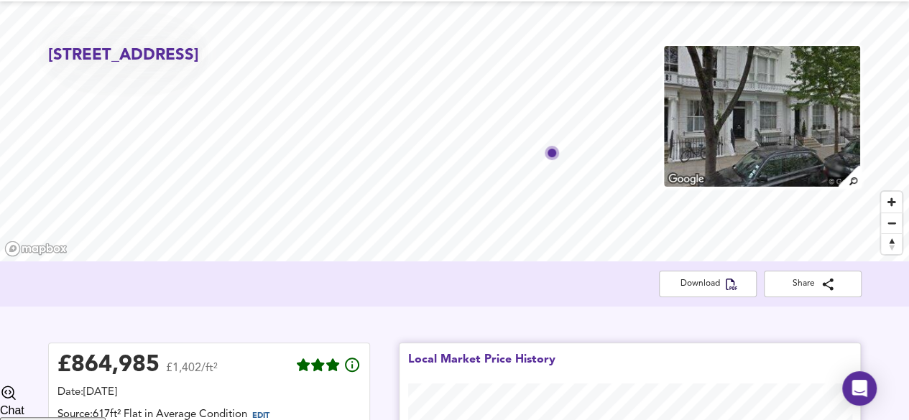
scroll to position [0, 0]
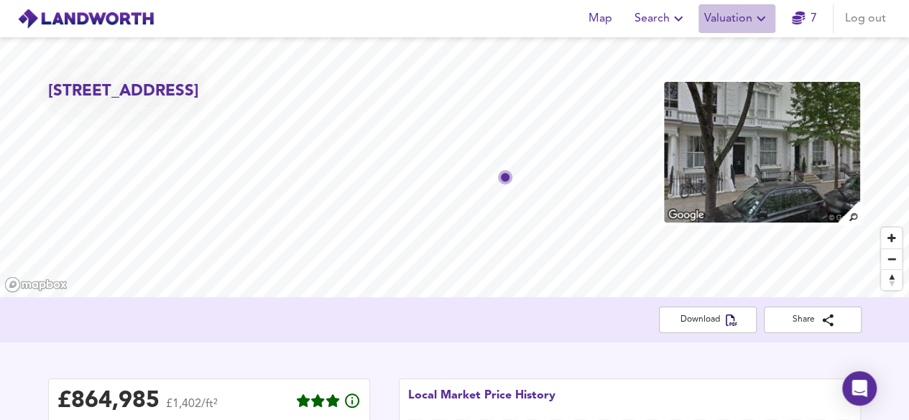
click at [749, 22] on span "Valuation" at bounding box center [736, 19] width 65 height 20
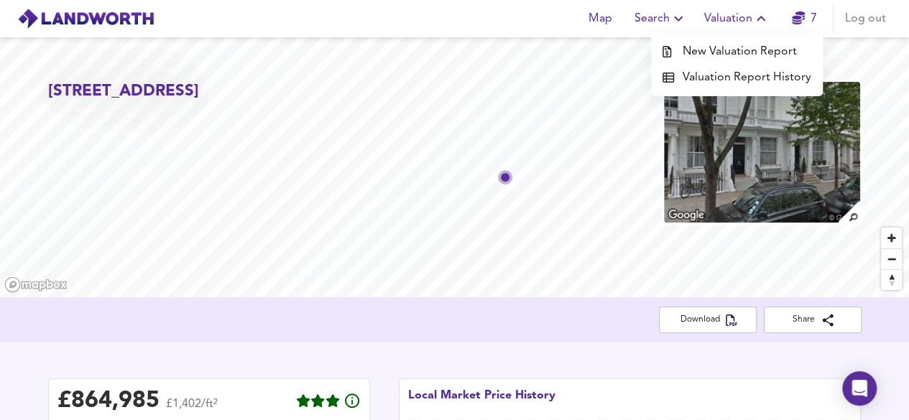
click at [733, 75] on li "Valuation Report History" at bounding box center [737, 78] width 172 height 26
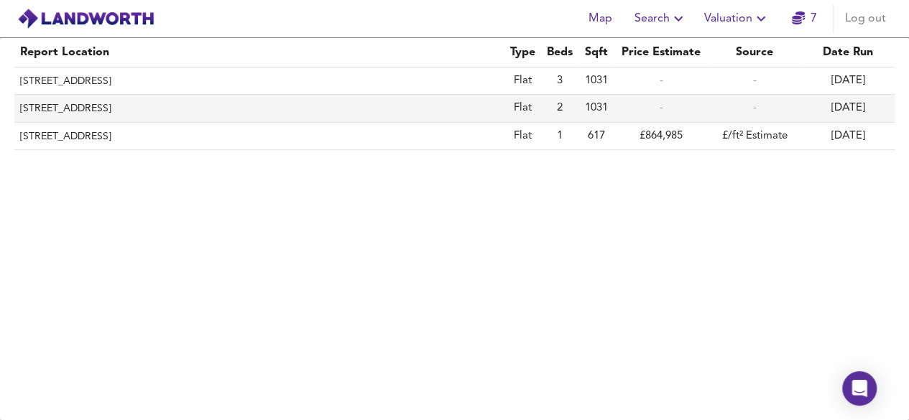
click at [497, 111] on th "[STREET_ADDRESS]" at bounding box center [259, 108] width 490 height 27
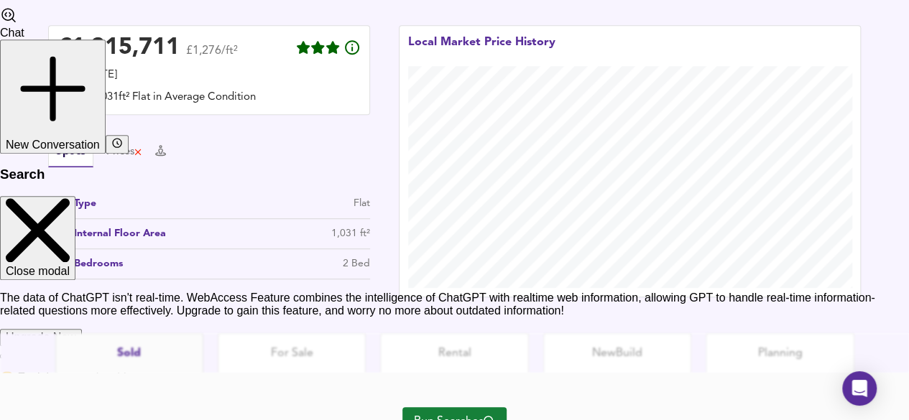
scroll to position [480, 0]
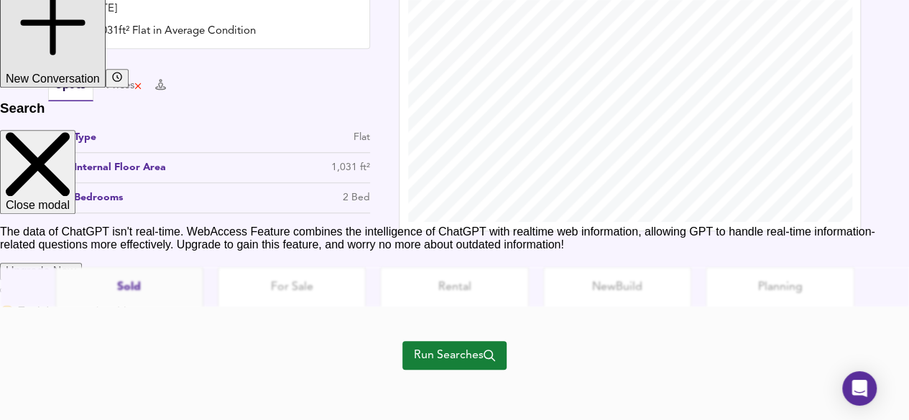
click at [430, 356] on span "Run Searches" at bounding box center [454, 356] width 81 height 20
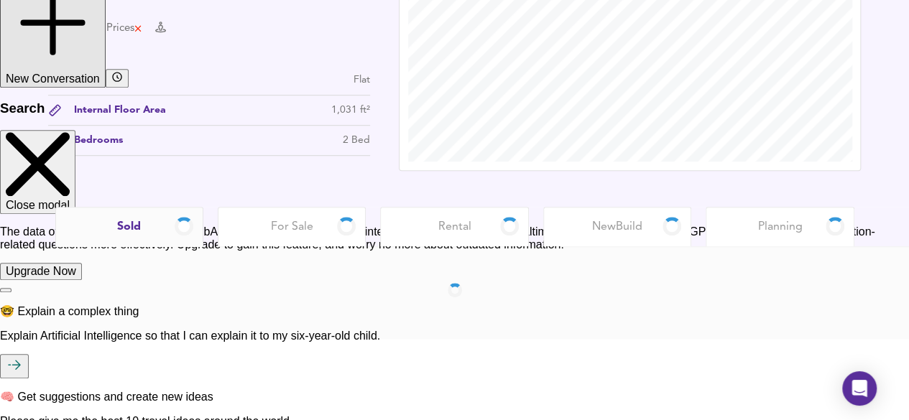
scroll to position [420, 0]
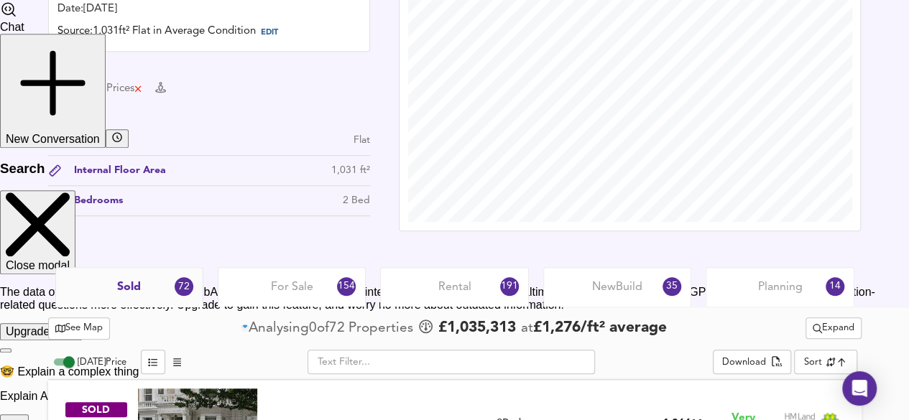
click at [795, 267] on div "Planning 14" at bounding box center [780, 287] width 148 height 40
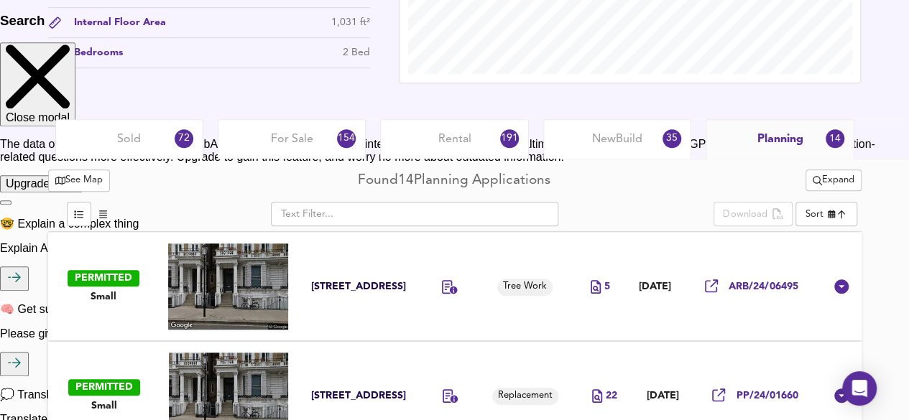
scroll to position [563, 0]
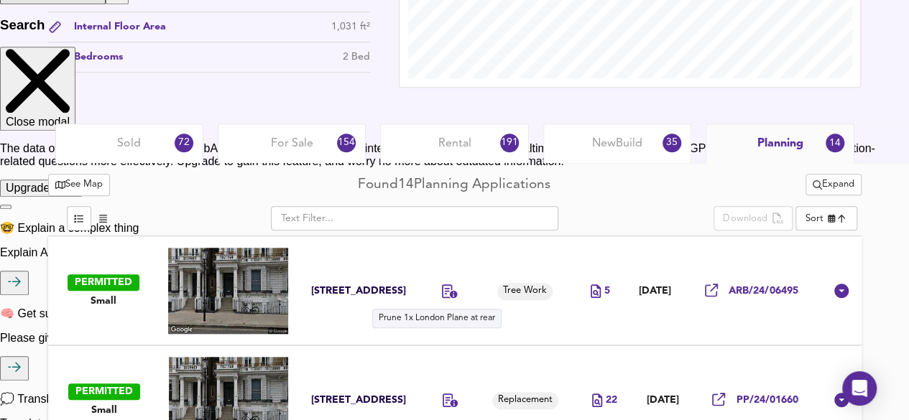
click at [442, 287] on icon at bounding box center [450, 292] width 16 height 14
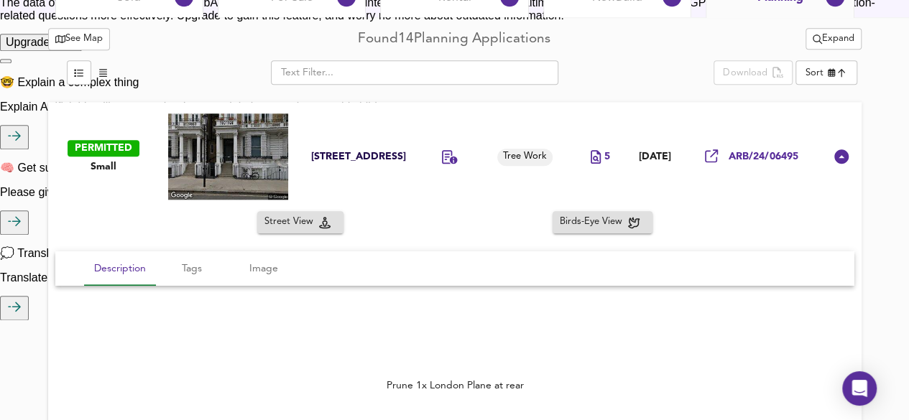
scroll to position [707, 0]
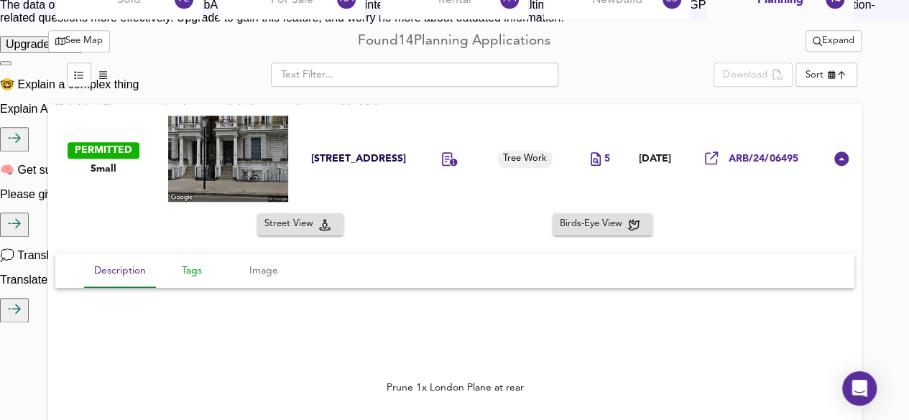
click at [188, 264] on span "Tags" at bounding box center [192, 271] width 55 height 18
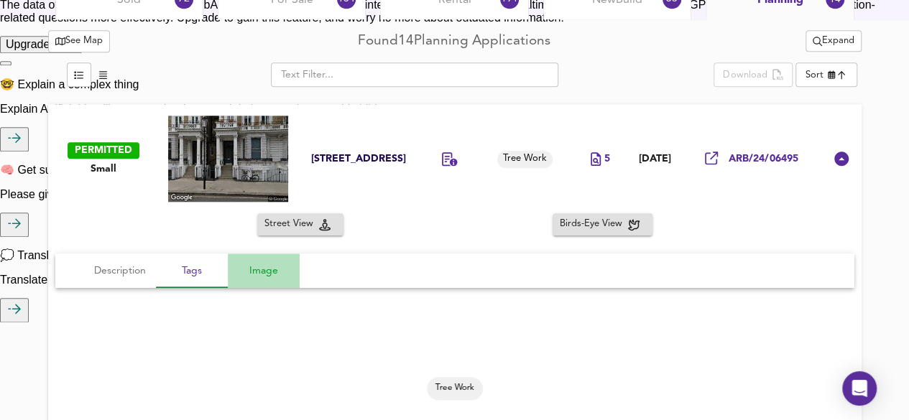
click at [267, 269] on span "Image" at bounding box center [263, 271] width 55 height 18
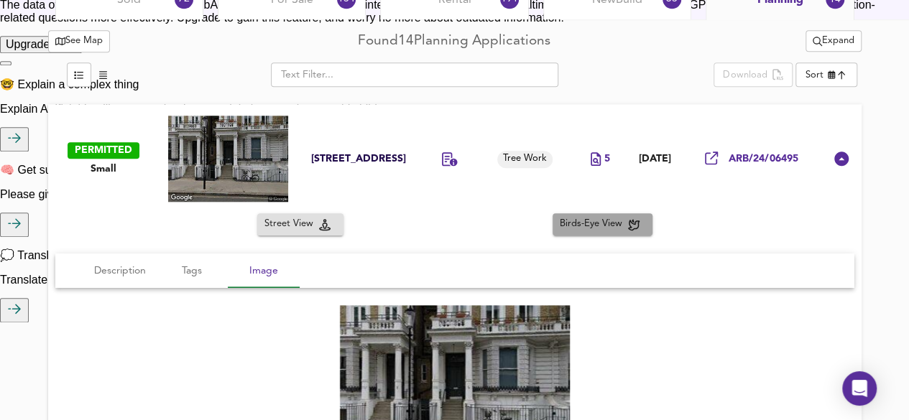
click at [624, 219] on span "Birds-Eye View" at bounding box center [594, 224] width 68 height 17
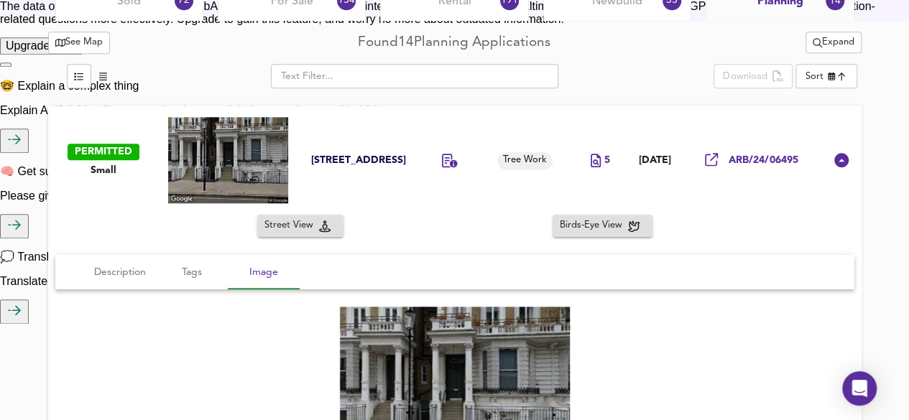
scroll to position [562, 0]
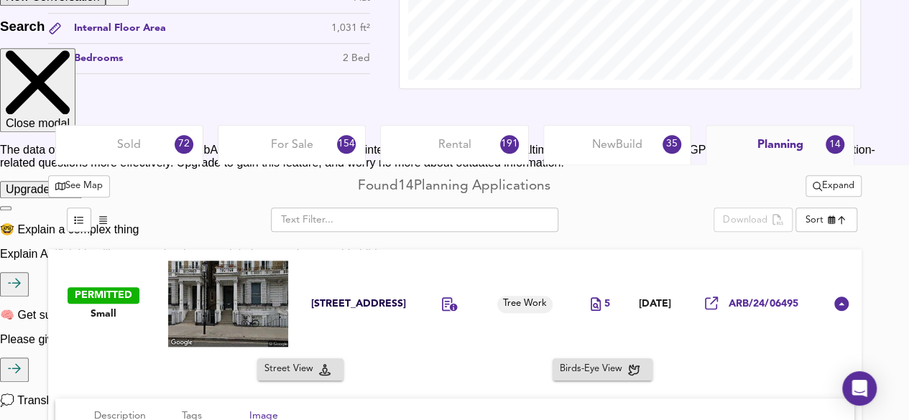
click at [628, 142] on span "New Build" at bounding box center [617, 145] width 50 height 16
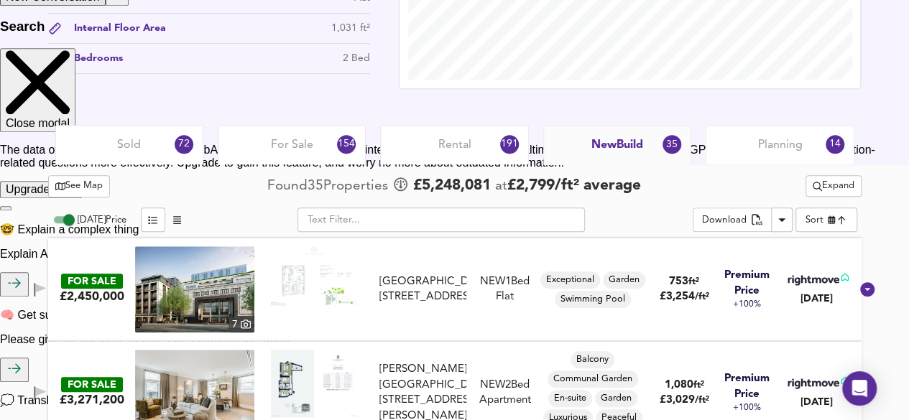
click at [606, 134] on div "New Build 35" at bounding box center [617, 145] width 148 height 40
click at [446, 137] on span "Rental" at bounding box center [454, 145] width 33 height 16
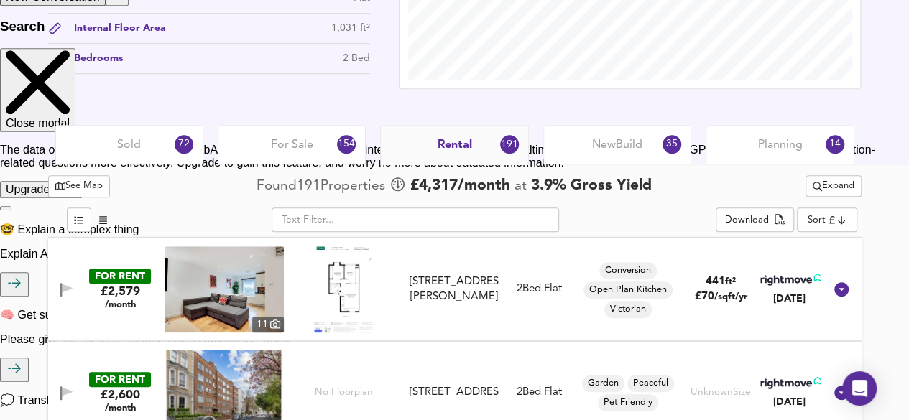
scroll to position [634, 0]
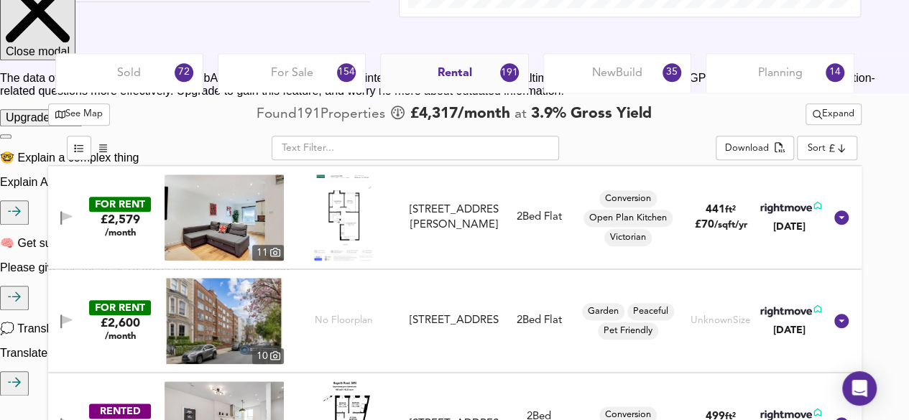
click at [302, 77] on span "For Sale" at bounding box center [292, 73] width 42 height 16
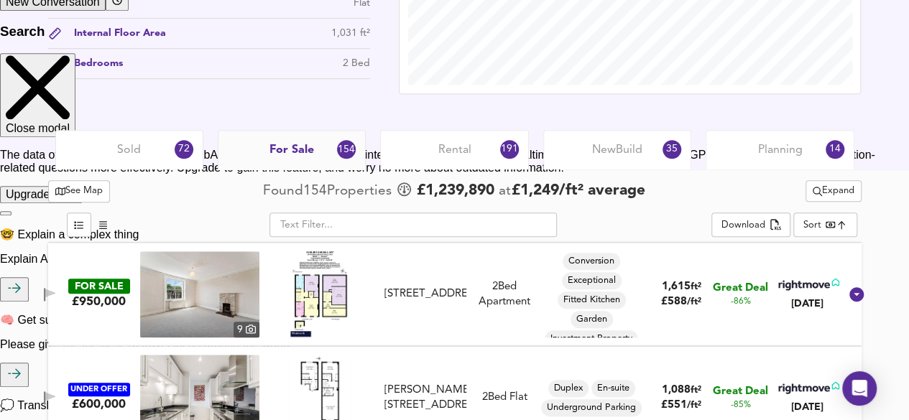
scroll to position [562, 0]
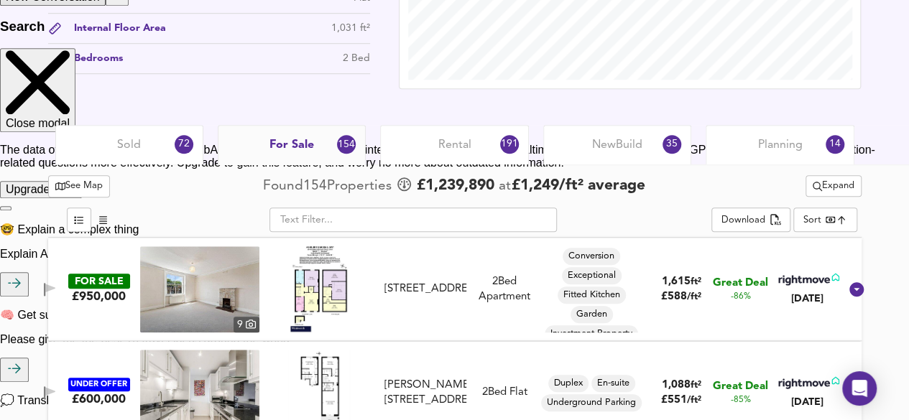
click at [307, 152] on span "For Sale" at bounding box center [291, 145] width 45 height 16
click at [98, 132] on div "Sold 72" at bounding box center [129, 145] width 148 height 40
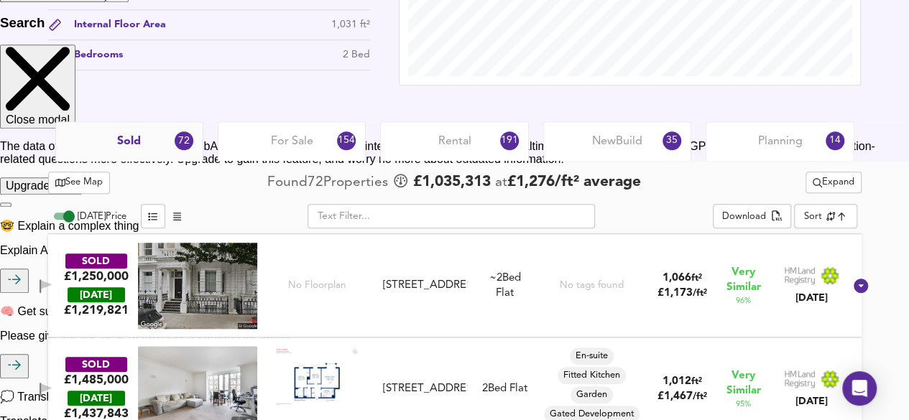
scroll to position [575, 0]
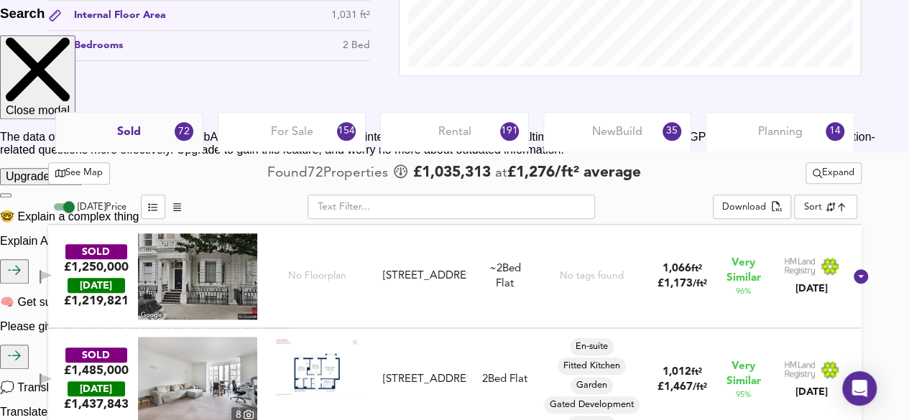
click at [260, 150] on div "For Sale 154" at bounding box center [292, 132] width 148 height 40
click at [257, 147] on div "For Sale 154" at bounding box center [292, 132] width 148 height 40
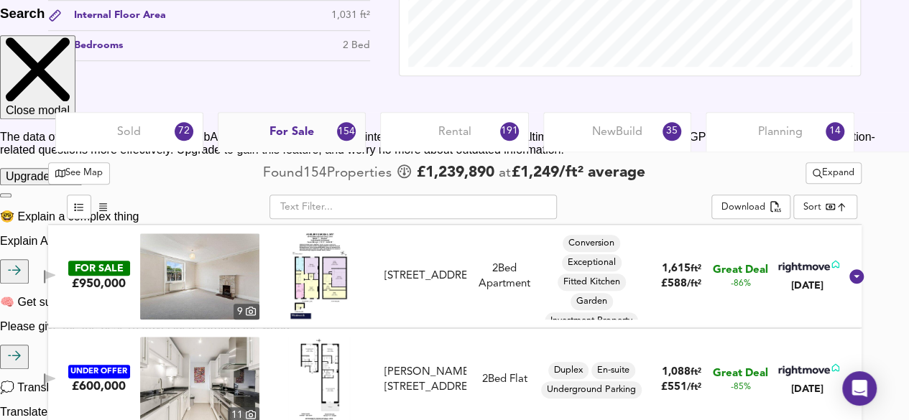
scroll to position [647, 0]
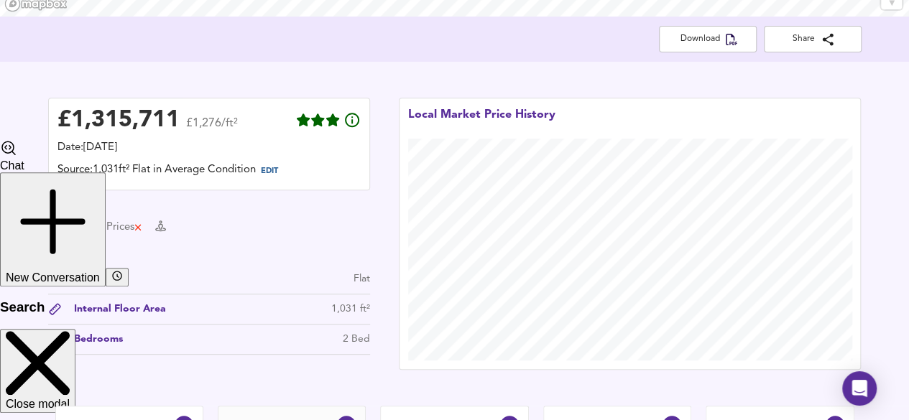
scroll to position [72, 0]
